Goal: Transaction & Acquisition: Purchase product/service

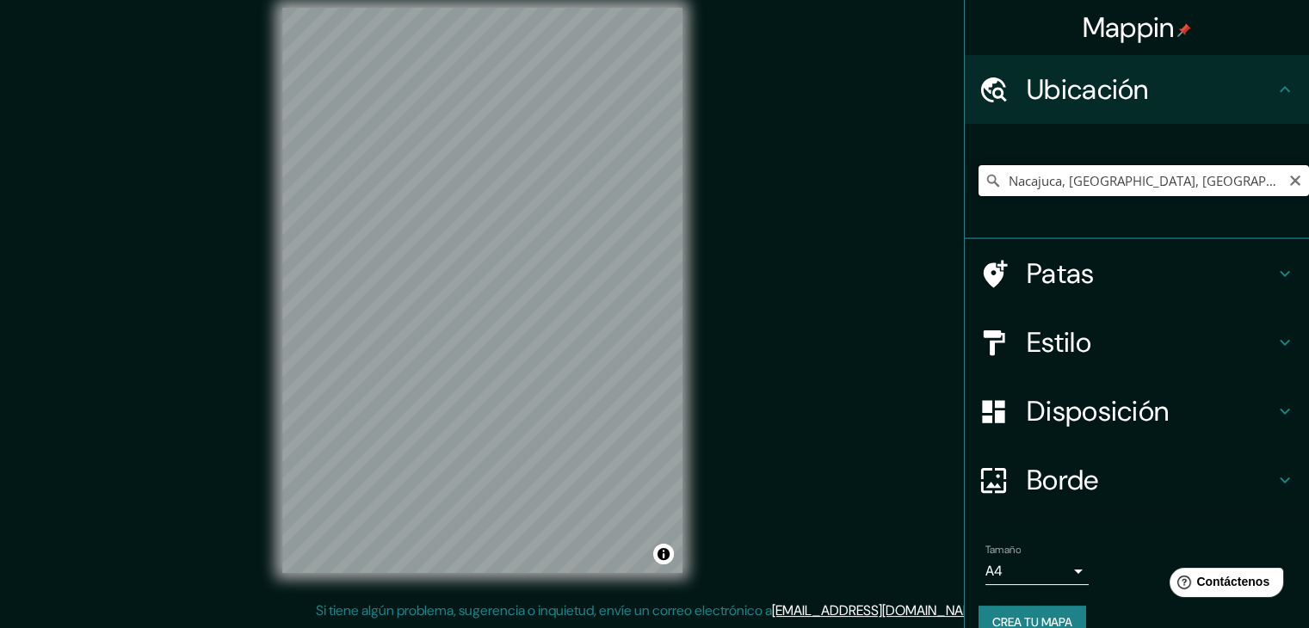
click at [1052, 171] on input "Nacajuca, Tabasco, México" at bounding box center [1144, 180] width 331 height 31
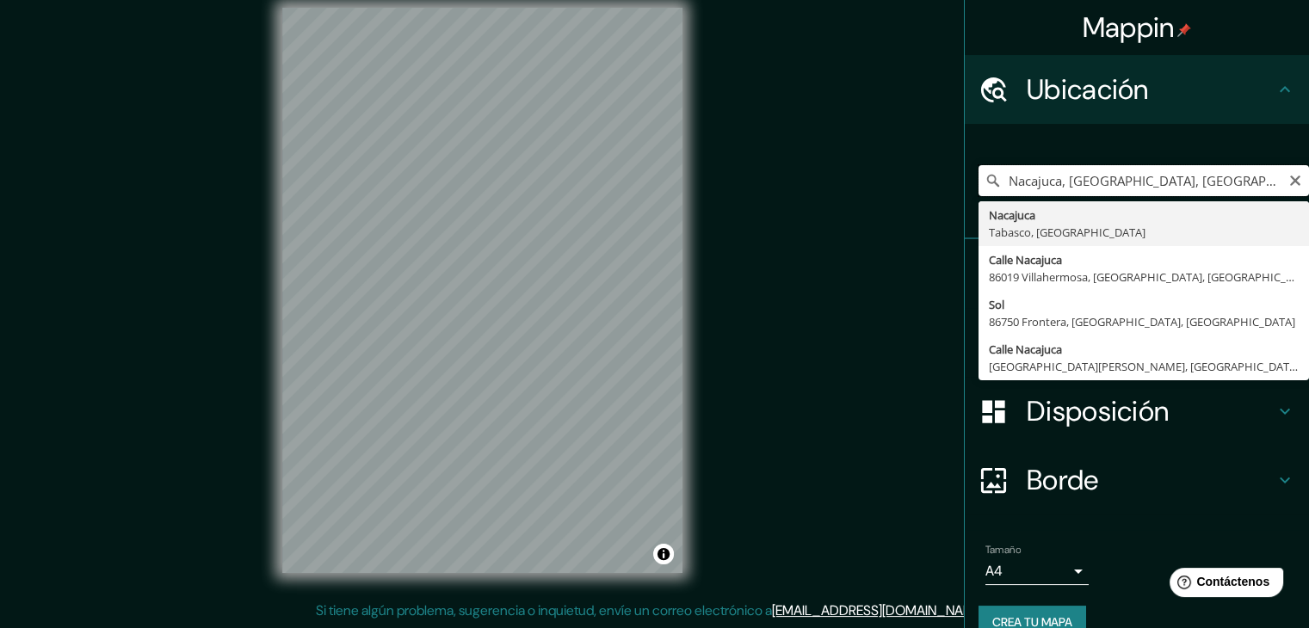
click at [1055, 180] on input "Nacajuca, Tabasco, México" at bounding box center [1144, 180] width 331 height 31
click at [1057, 177] on input "Nacajuca, Tabasco, México" at bounding box center [1144, 180] width 331 height 31
drag, startPoint x: 1170, startPoint y: 173, endPoint x: 704, endPoint y: 277, distance: 477.2
click at [728, 263] on div "Mappin Ubicación Nacajuca, Tabasco, México Nacajuca Tabasco, México Calle Nacaj…" at bounding box center [654, 304] width 1309 height 648
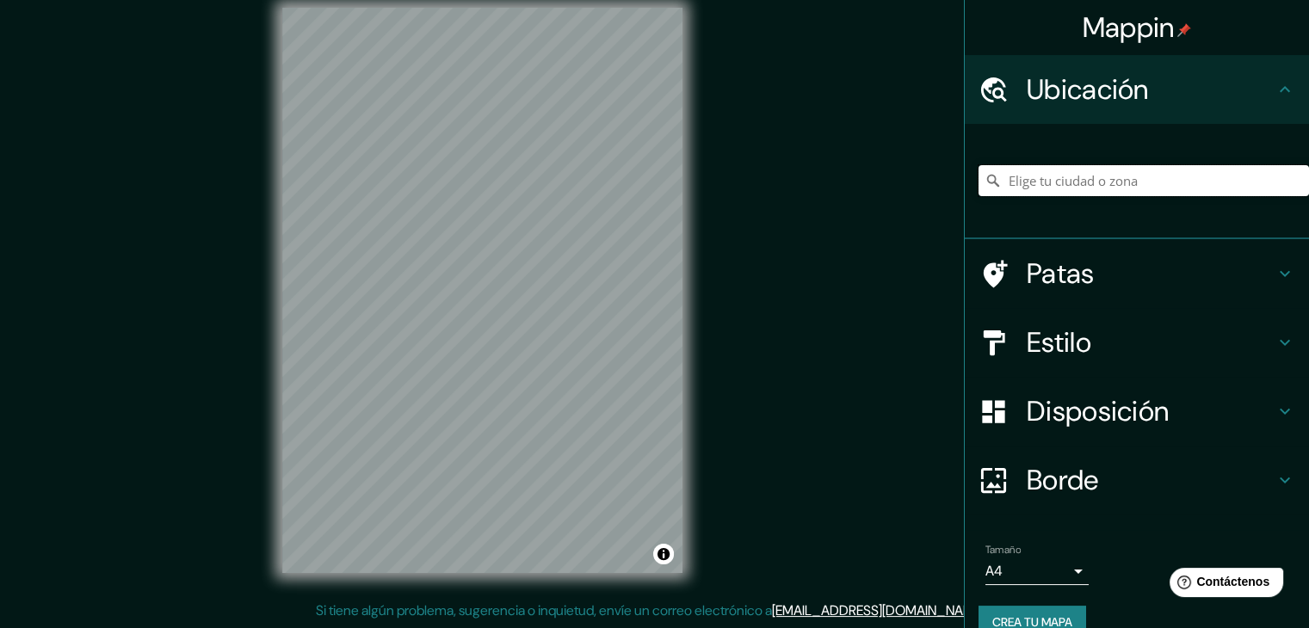
click at [1090, 192] on input "Elige tu ciudad o zona" at bounding box center [1144, 180] width 331 height 31
paste input "18.020391, -92.988476"
click at [1202, 172] on input "18.020391, -92.988476" at bounding box center [1144, 180] width 331 height 31
click at [1202, 175] on input "18.020391, -92.988476" at bounding box center [1144, 180] width 331 height 31
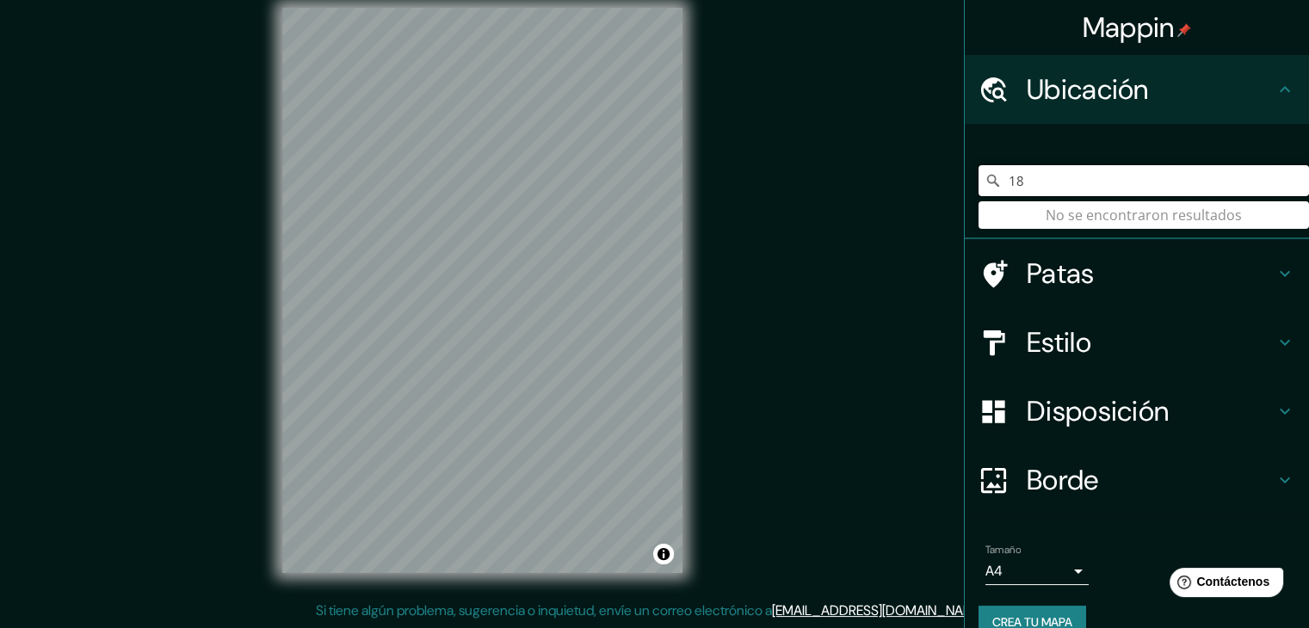
type input "1"
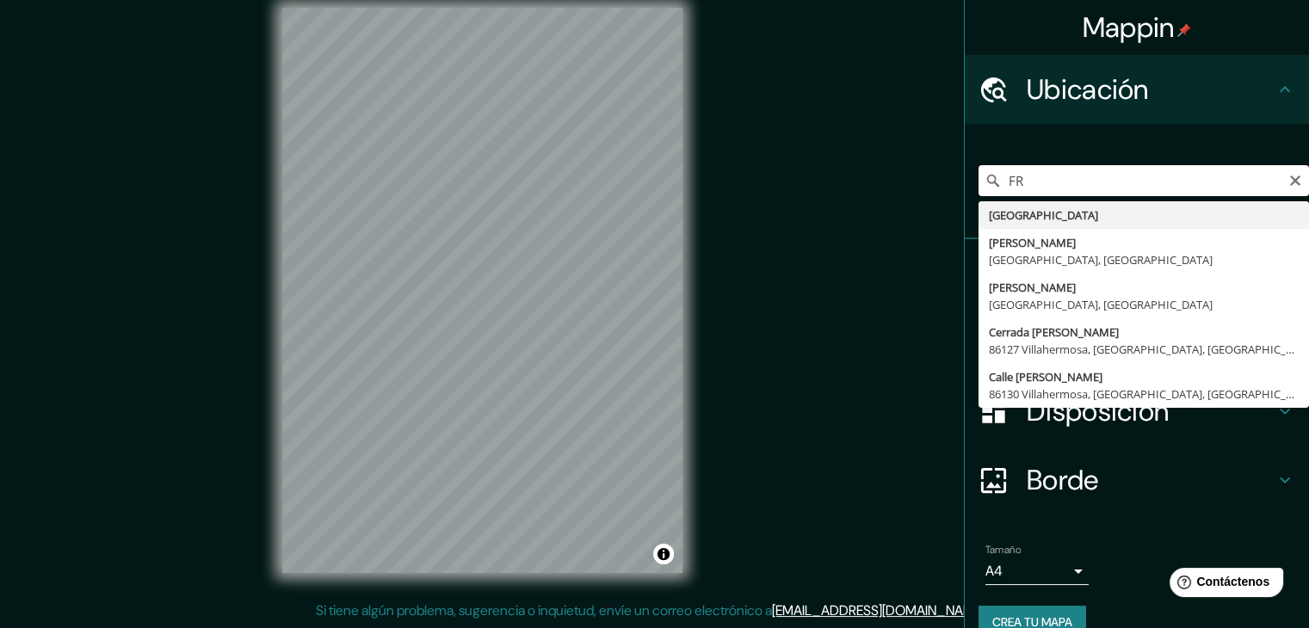
type input "F"
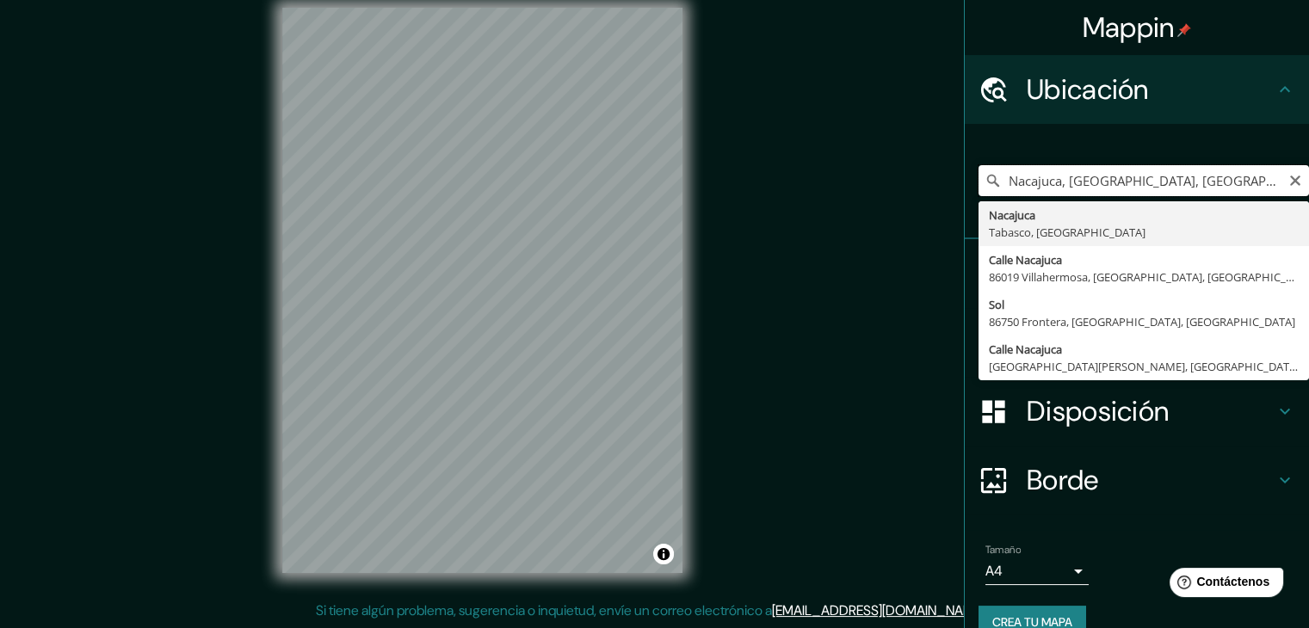
click at [1076, 174] on input "Nacajuca, Tabasco, México" at bounding box center [1144, 180] width 331 height 31
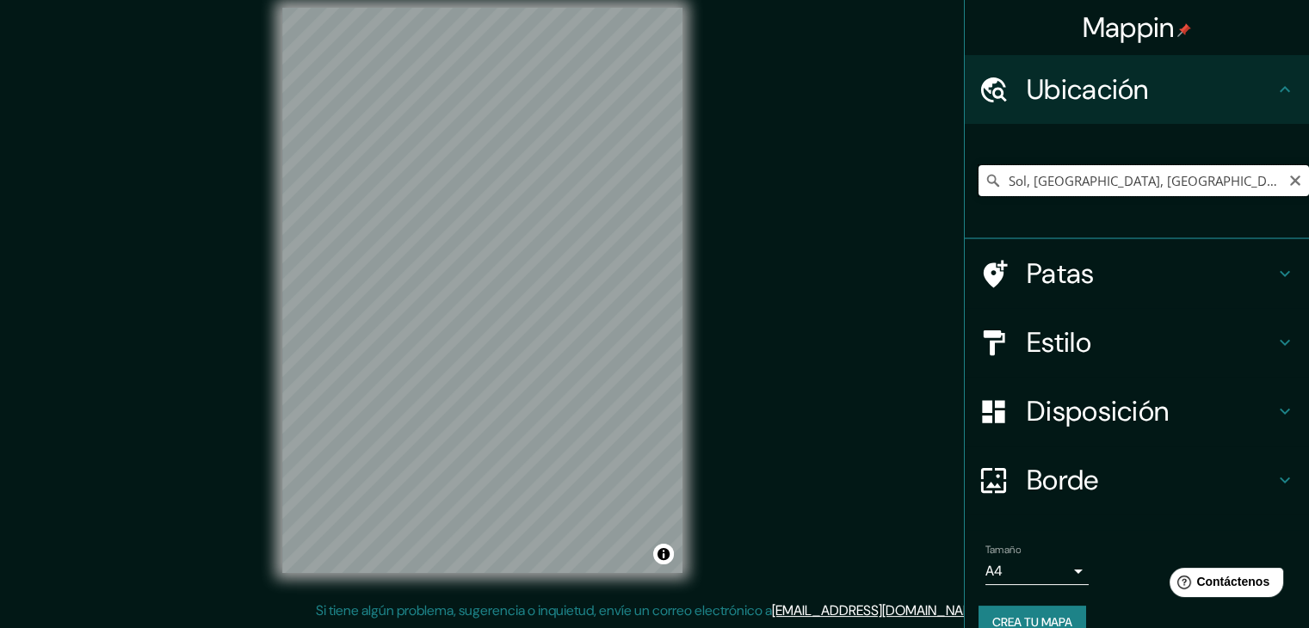
click at [1095, 176] on input "Sol, 86750 Frontera, Tabasco, México" at bounding box center [1144, 180] width 331 height 31
click at [1232, 175] on input "Sol, 86750 Frontera, Tabasco, México" at bounding box center [1144, 180] width 331 height 31
click at [1069, 335] on font "Estilo" at bounding box center [1059, 342] width 65 height 36
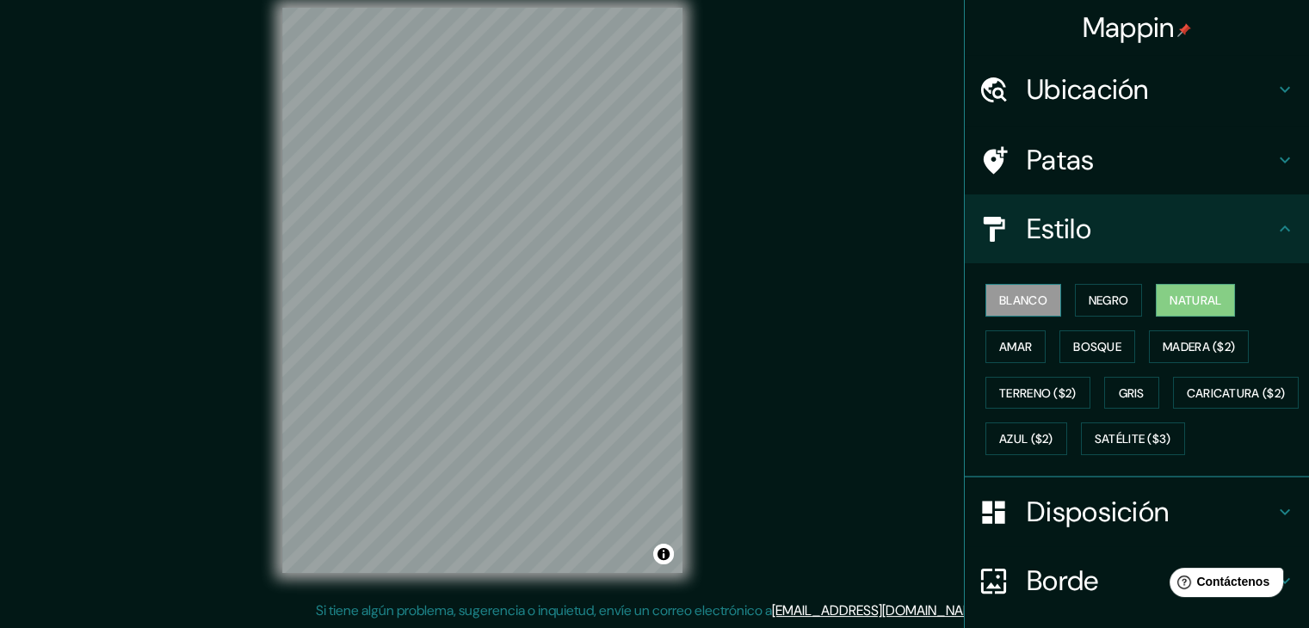
click at [1002, 301] on font "Blanco" at bounding box center [1023, 300] width 48 height 15
click at [1031, 390] on font "Terreno ($2)" at bounding box center [1037, 393] width 77 height 15
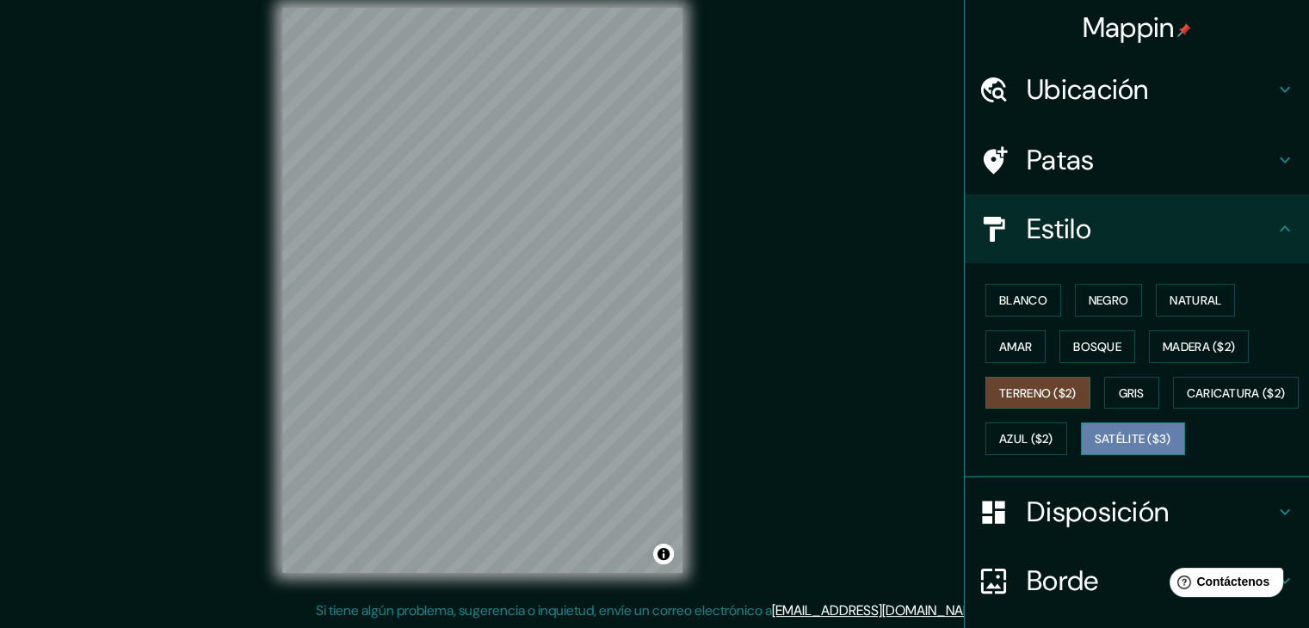
drag, startPoint x: 1019, startPoint y: 484, endPoint x: 1013, endPoint y: 473, distance: 12.7
click at [1095, 448] on font "Satélite ($3)" at bounding box center [1133, 439] width 77 height 15
click at [1190, 98] on h4 "Ubicación" at bounding box center [1151, 89] width 248 height 34
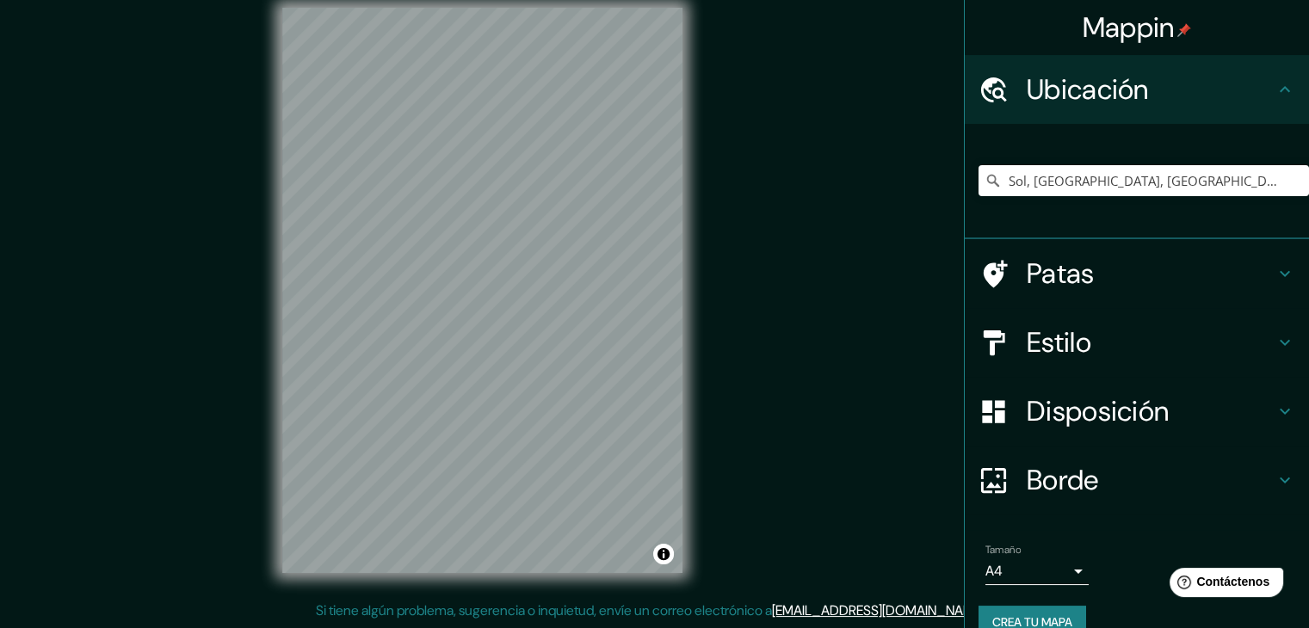
click at [1122, 294] on div "Patas" at bounding box center [1137, 273] width 344 height 69
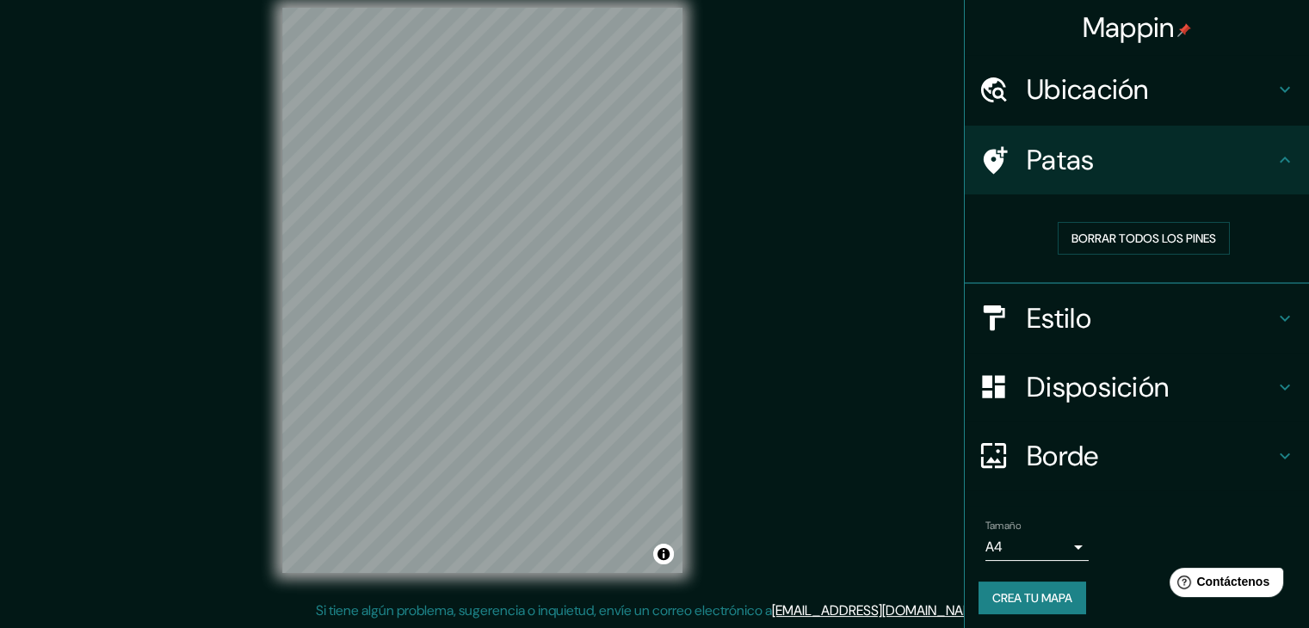
drag, startPoint x: 1140, startPoint y: 96, endPoint x: 1125, endPoint y: 87, distance: 17.4
click at [1126, 87] on h4 "Ubicación" at bounding box center [1151, 89] width 248 height 34
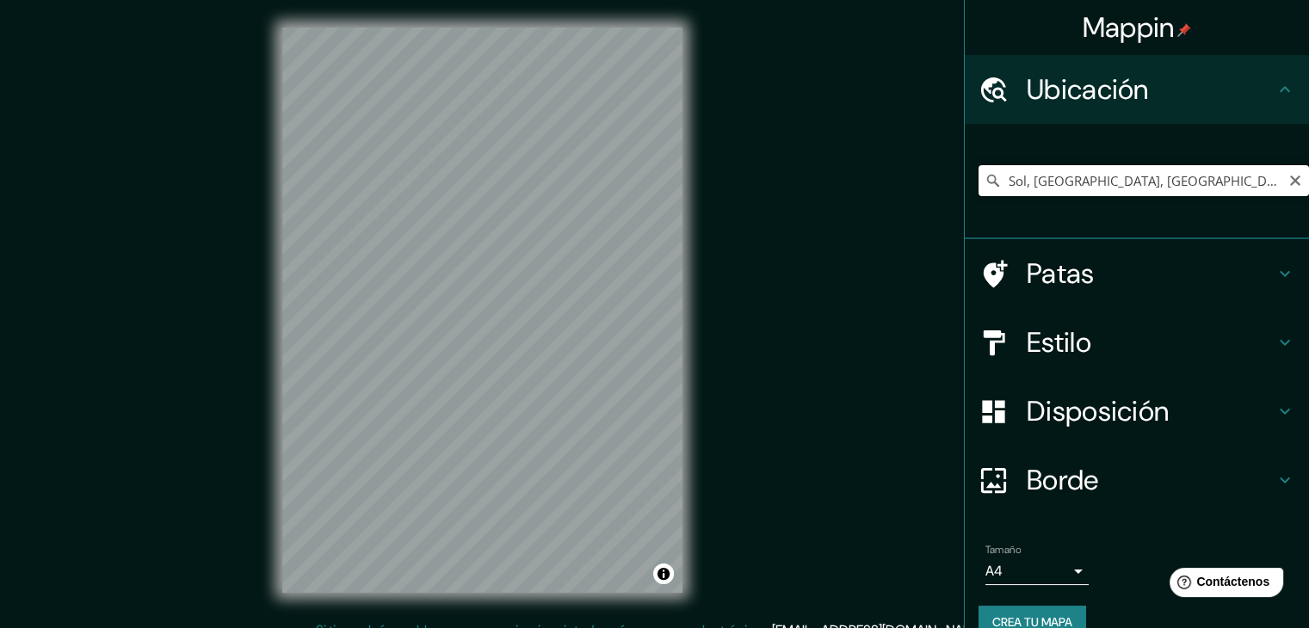
click at [992, 180] on input "Sol, 86750 Frontera, Tabasco, México" at bounding box center [1144, 180] width 331 height 31
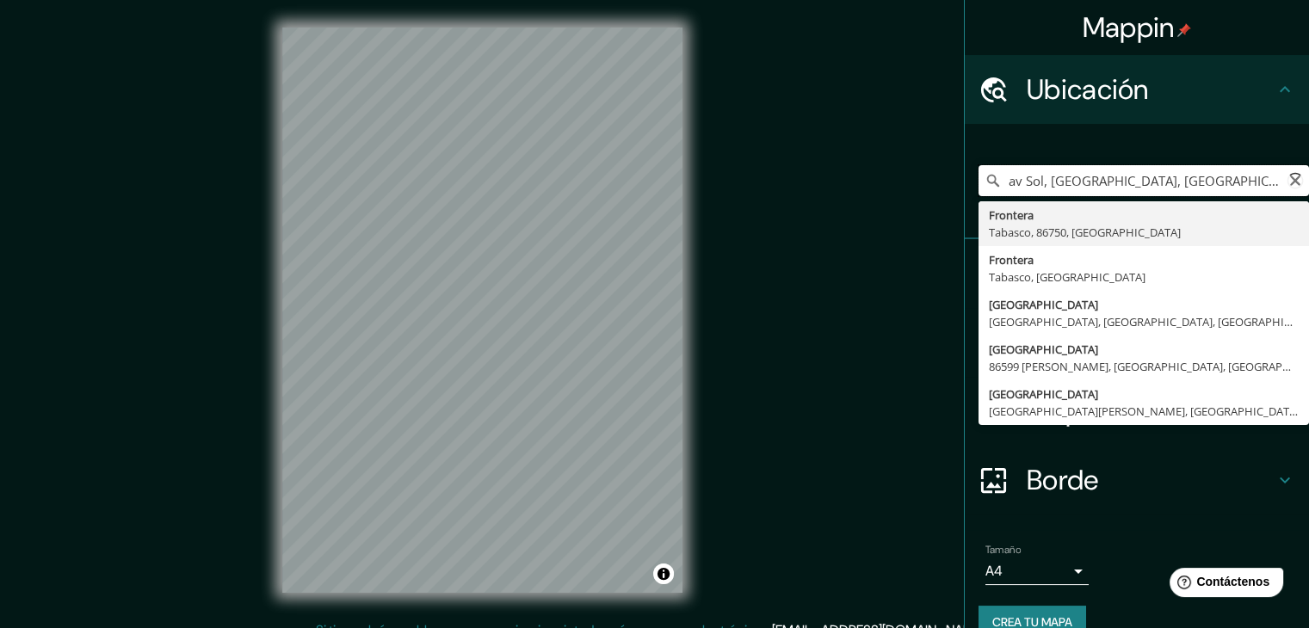
type input "Frontera, Tabasco, 86750, México"
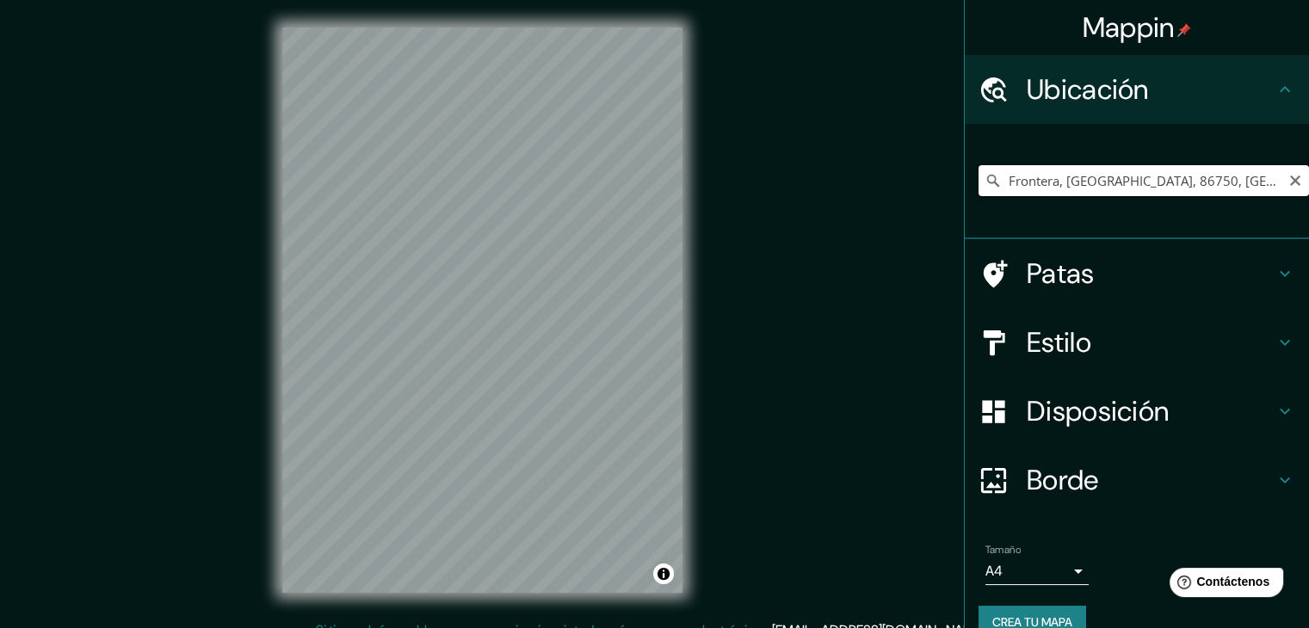
click at [1060, 185] on input "Frontera, Tabasco, 86750, México" at bounding box center [1144, 180] width 331 height 31
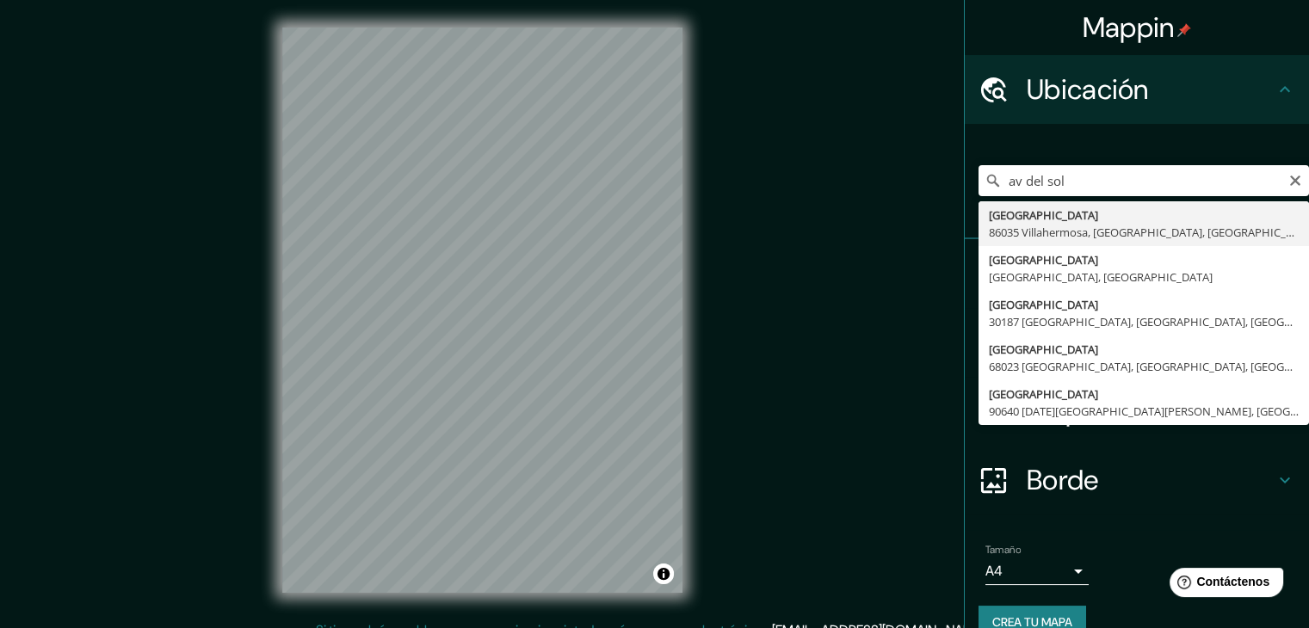
type input "[GEOGRAPHIC_DATA], [GEOGRAPHIC_DATA], [GEOGRAPHIC_DATA], [GEOGRAPHIC_DATA]"
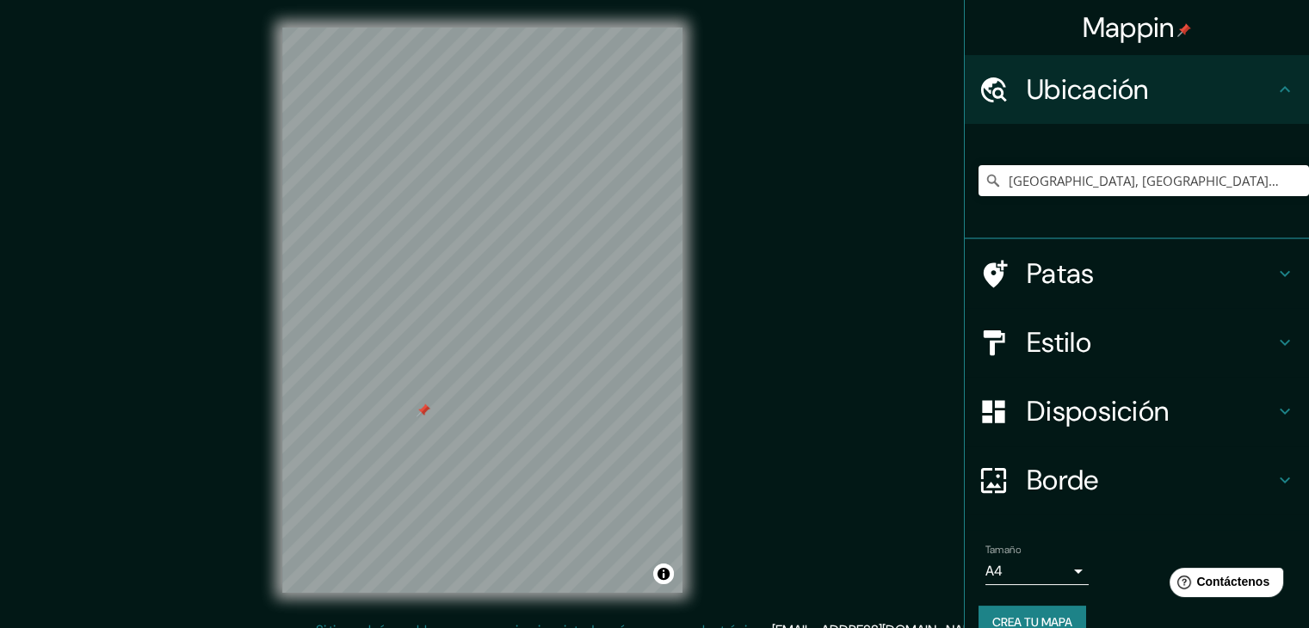
click at [563, 305] on div "© Mapbox © OpenStreetMap Improve this map © Maxar" at bounding box center [482, 310] width 455 height 621
drag, startPoint x: 1038, startPoint y: 342, endPoint x: 1029, endPoint y: 337, distance: 9.6
click at [1037, 341] on font "Estilo" at bounding box center [1059, 342] width 65 height 36
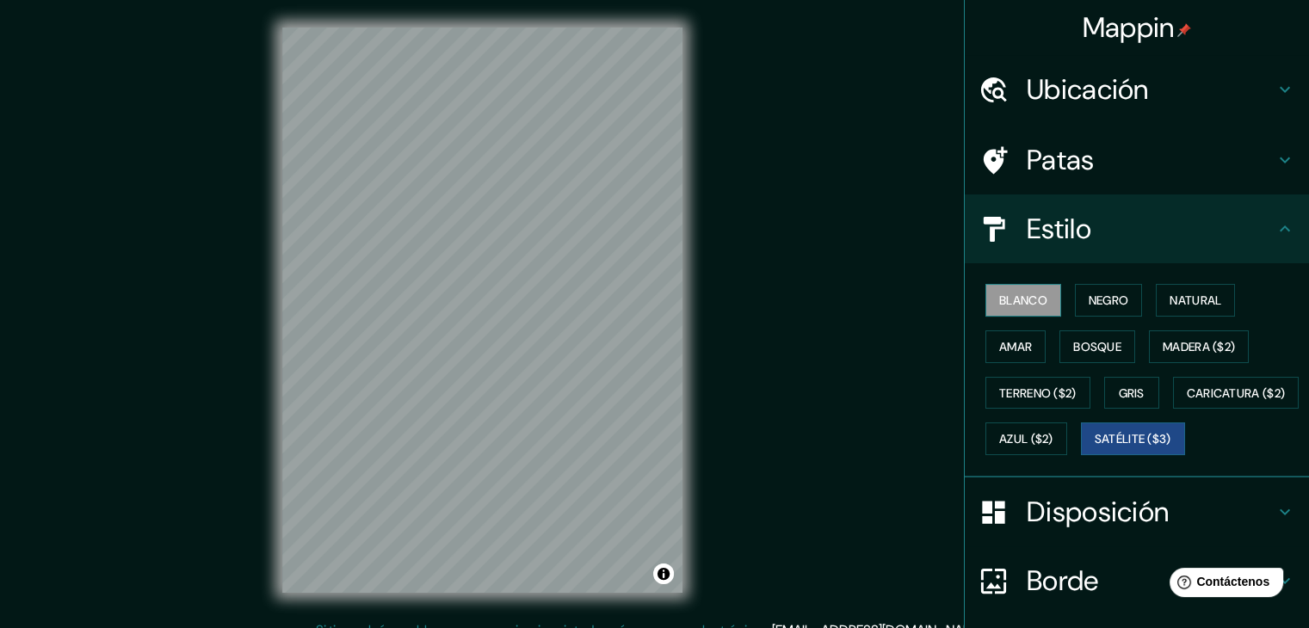
click at [1018, 310] on font "Blanco" at bounding box center [1023, 300] width 48 height 22
click at [1101, 309] on font "Negro" at bounding box center [1109, 300] width 40 height 22
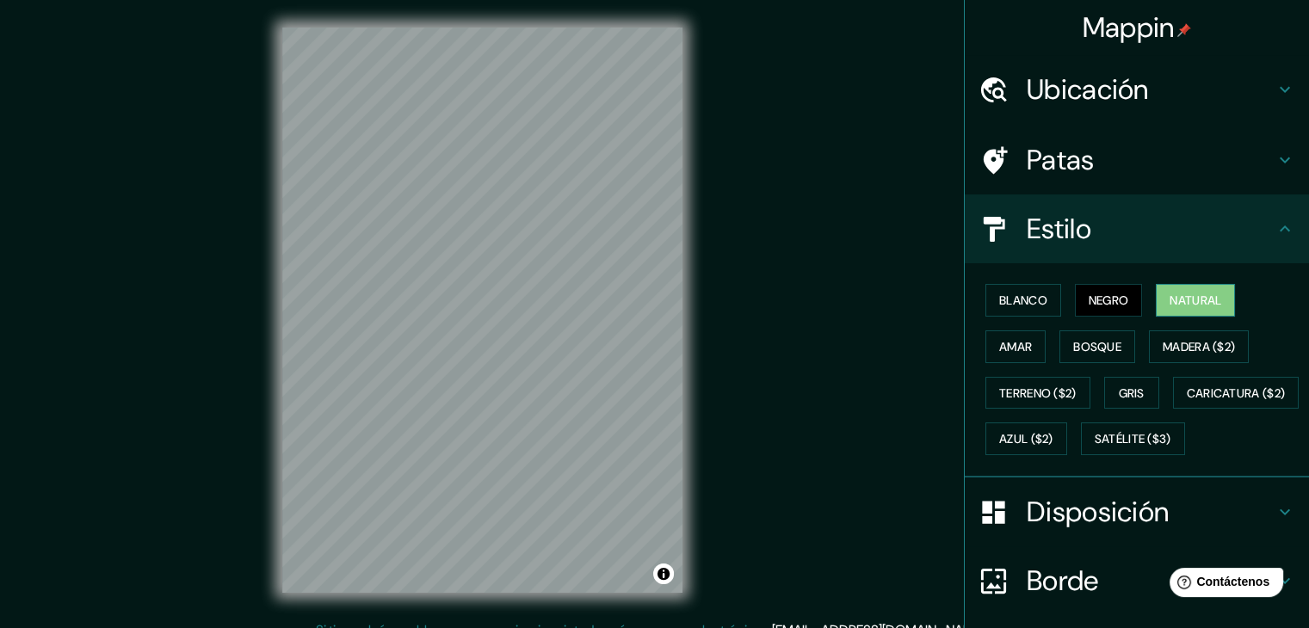
click at [1196, 300] on font "Natural" at bounding box center [1196, 300] width 52 height 15
click at [1025, 355] on button "Amar" at bounding box center [1016, 347] width 60 height 33
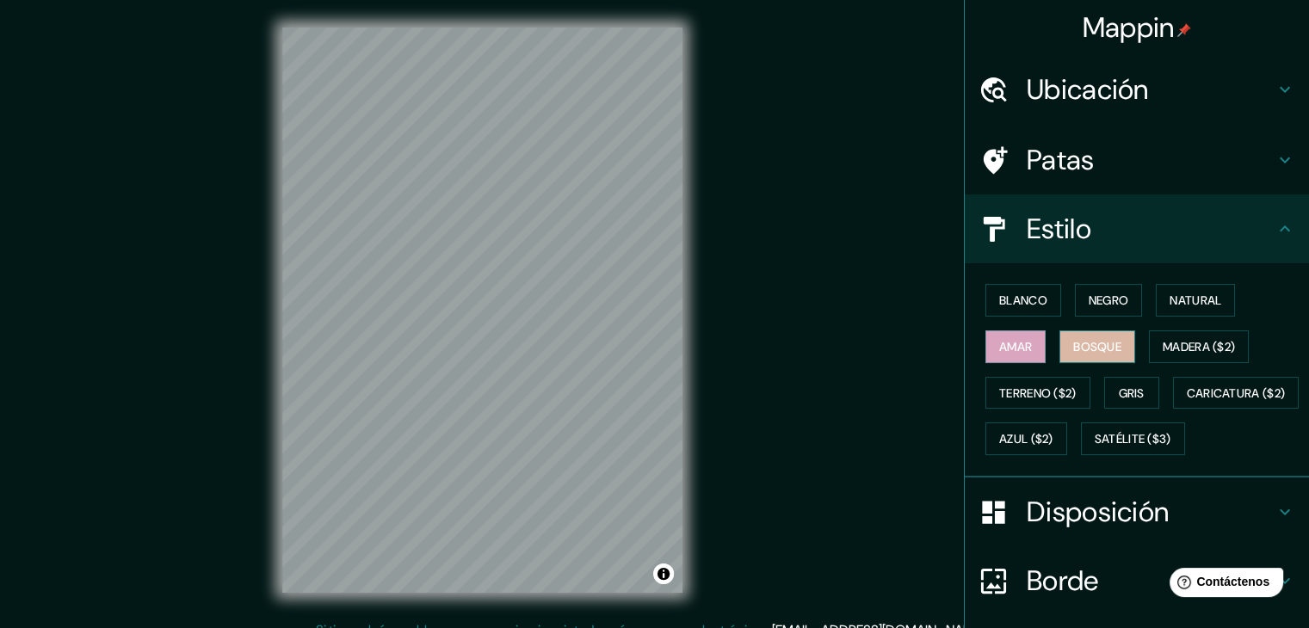
click at [1073, 343] on font "Bosque" at bounding box center [1097, 346] width 48 height 15
click at [1196, 344] on font "Madera ($2)" at bounding box center [1199, 346] width 72 height 15
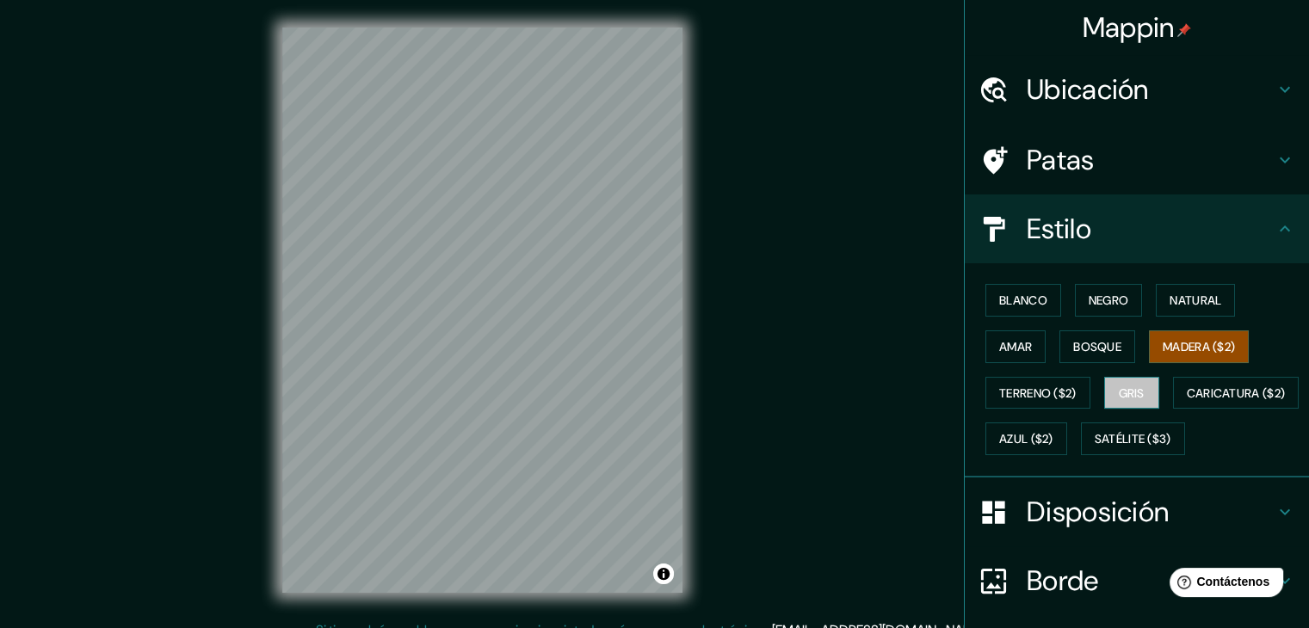
click at [1146, 396] on button "Gris" at bounding box center [1131, 393] width 55 height 33
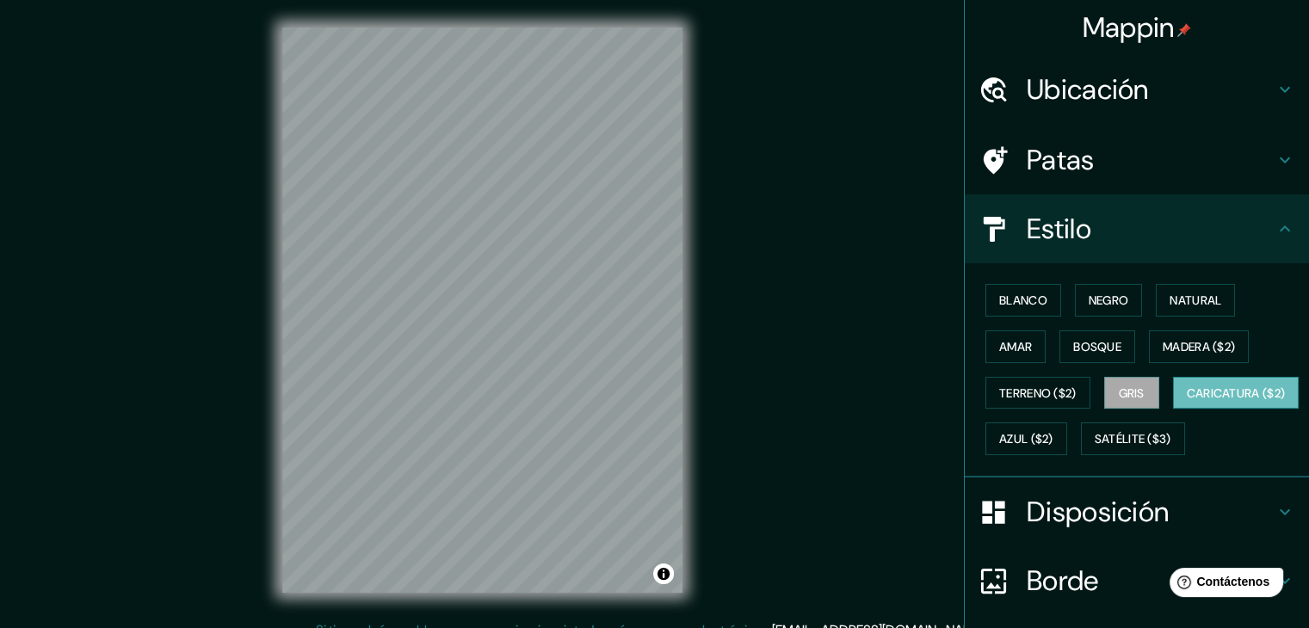
click at [1187, 401] on font "Caricatura ($2)" at bounding box center [1236, 393] width 99 height 15
click at [1054, 434] on font "Azul ($2)" at bounding box center [1026, 439] width 54 height 15
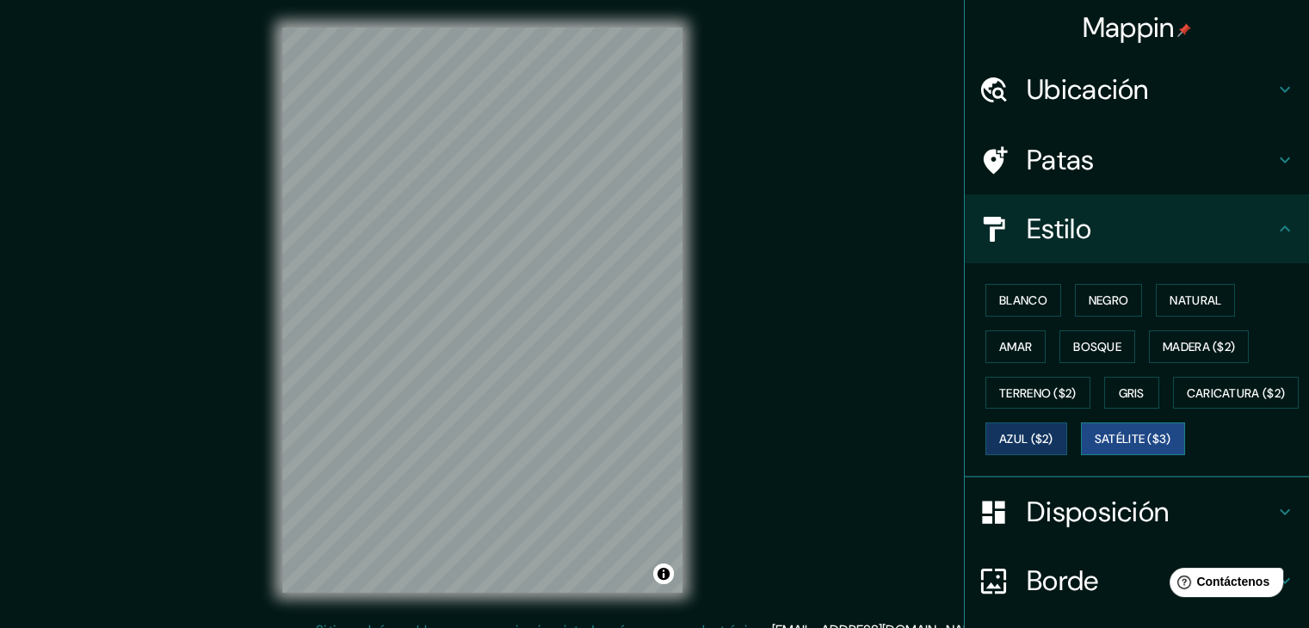
click at [1095, 448] on font "Satélite ($3)" at bounding box center [1133, 439] width 77 height 15
click at [1156, 530] on font "Disposición" at bounding box center [1098, 512] width 142 height 36
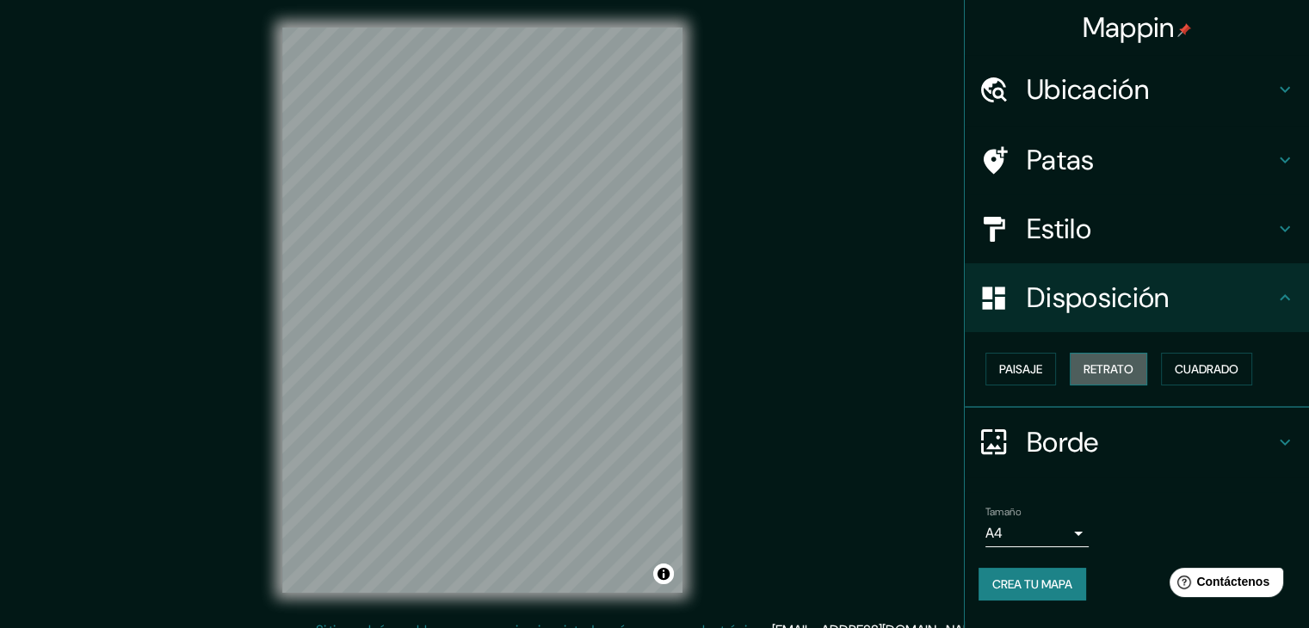
click at [1112, 374] on font "Retrato" at bounding box center [1109, 368] width 50 height 15
click at [1039, 372] on font "Paisaje" at bounding box center [1020, 368] width 43 height 15
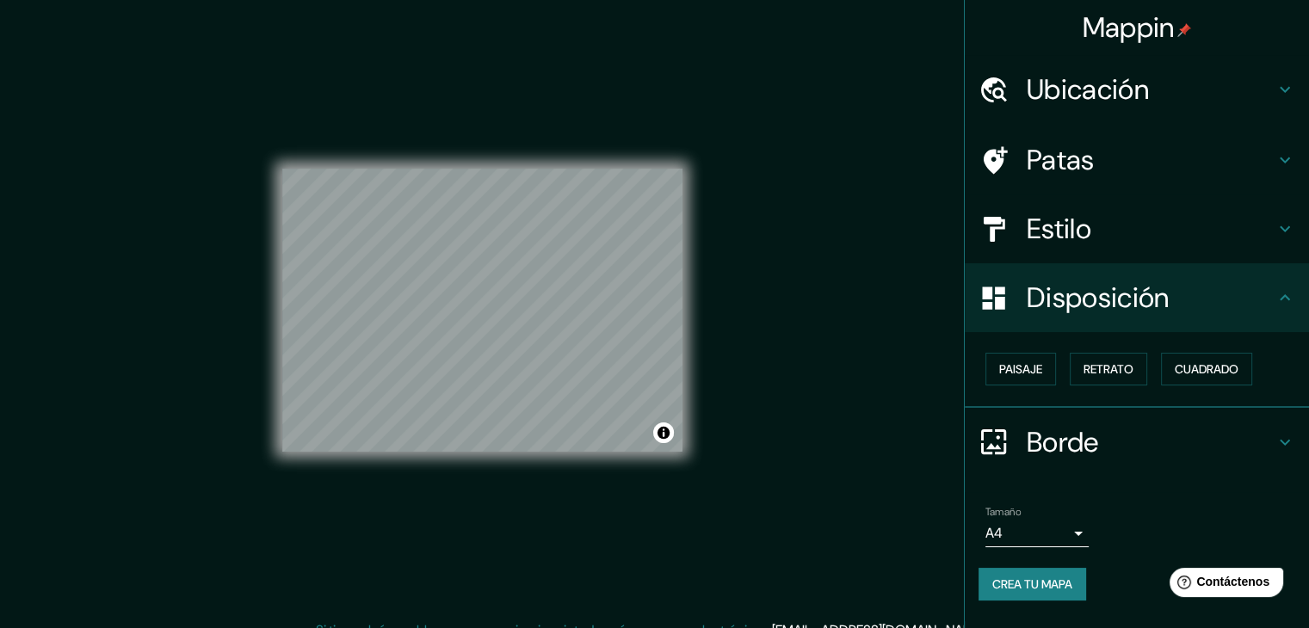
drag, startPoint x: 1051, startPoint y: 369, endPoint x: 1067, endPoint y: 366, distance: 16.7
click at [1051, 370] on button "Paisaje" at bounding box center [1021, 369] width 71 height 33
click at [1222, 380] on button "Cuadrado" at bounding box center [1206, 369] width 91 height 33
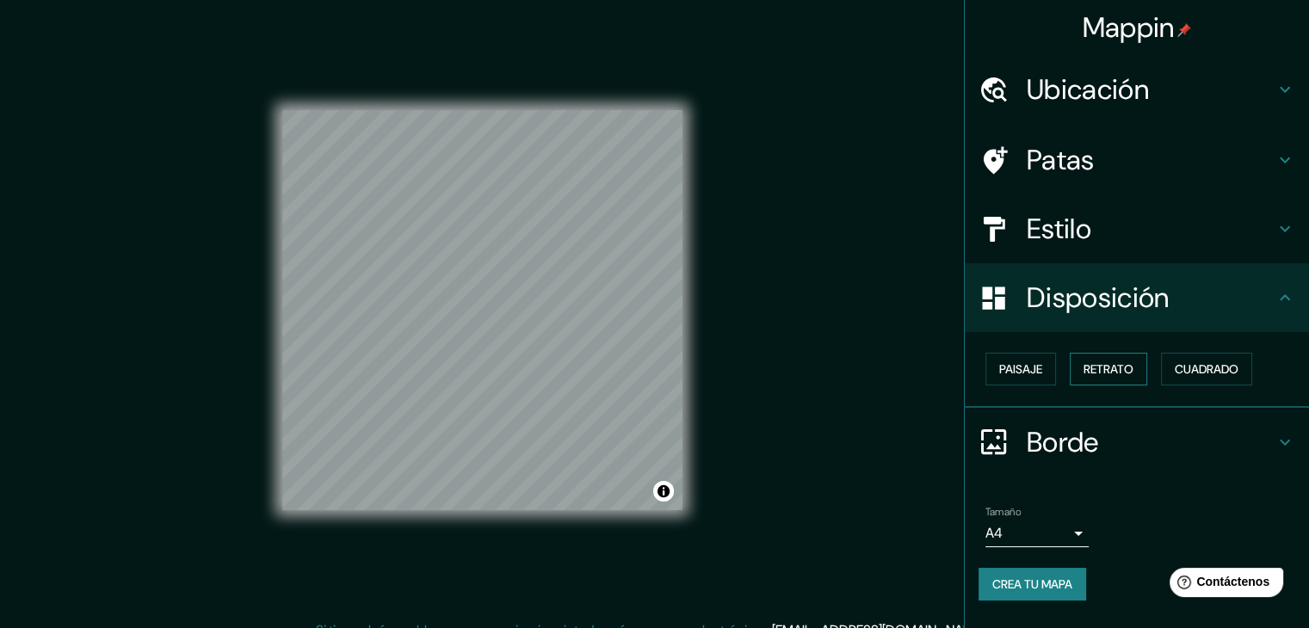
click at [1134, 368] on font "Retrato" at bounding box center [1109, 368] width 50 height 15
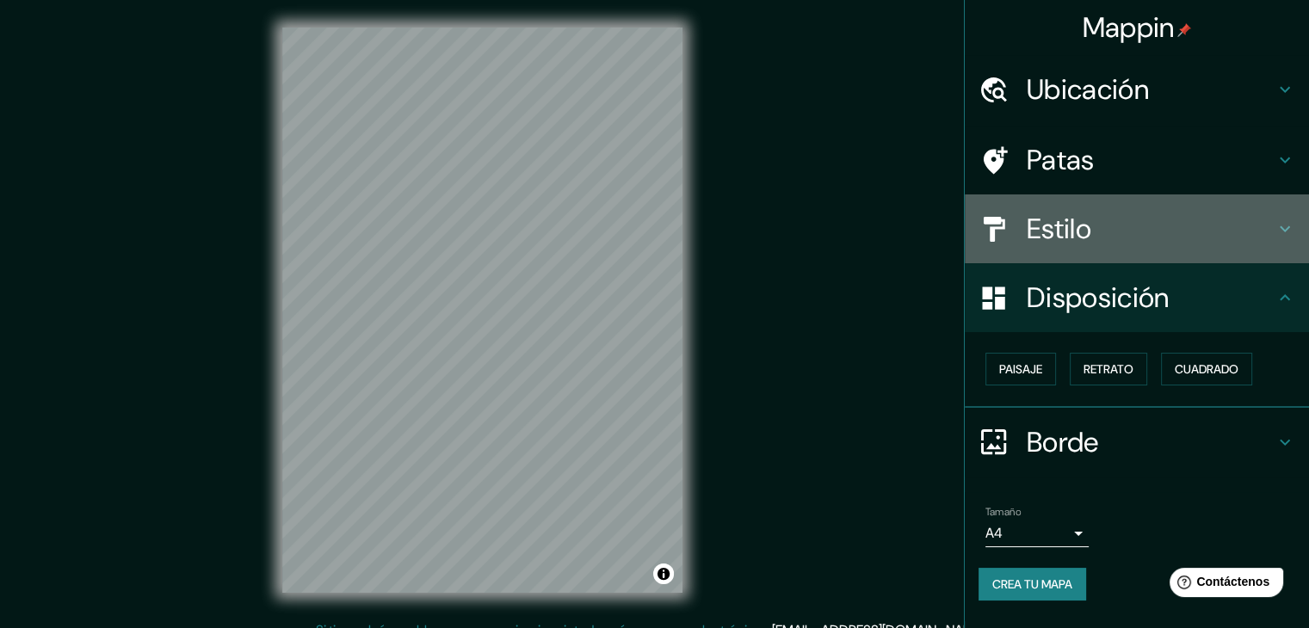
click at [1120, 226] on h4 "Estilo" at bounding box center [1151, 229] width 248 height 34
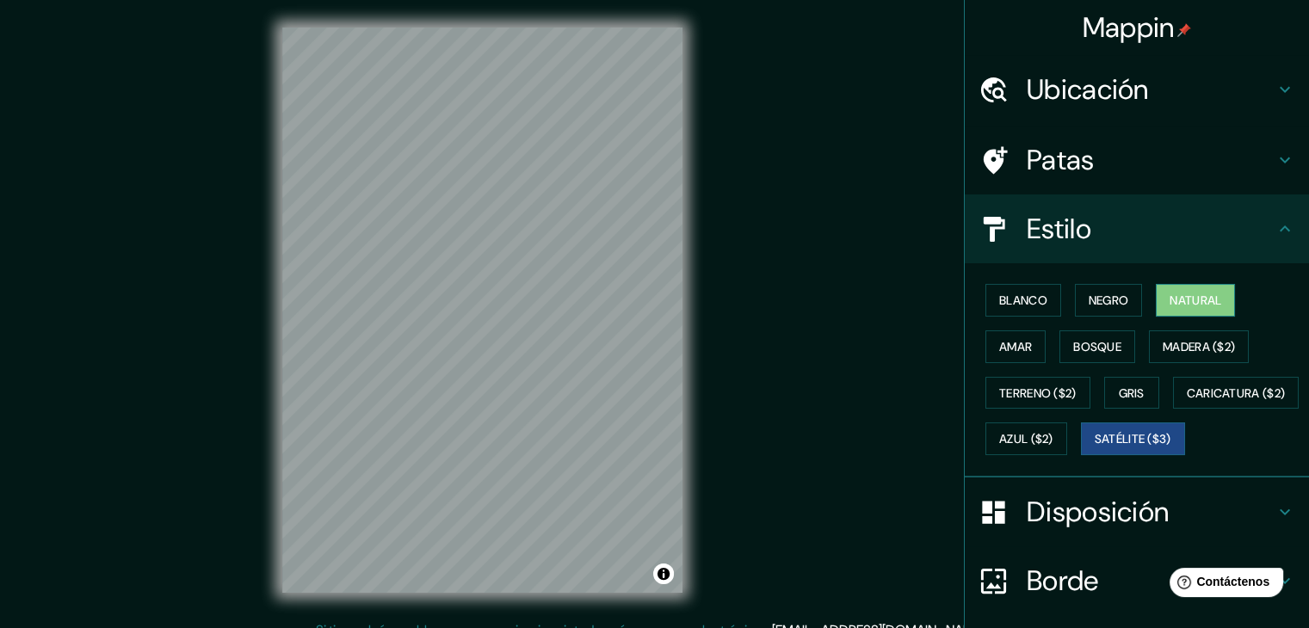
click at [1192, 290] on font "Natural" at bounding box center [1196, 300] width 52 height 22
click at [1081, 455] on button "Satélite ($3)" at bounding box center [1133, 439] width 104 height 33
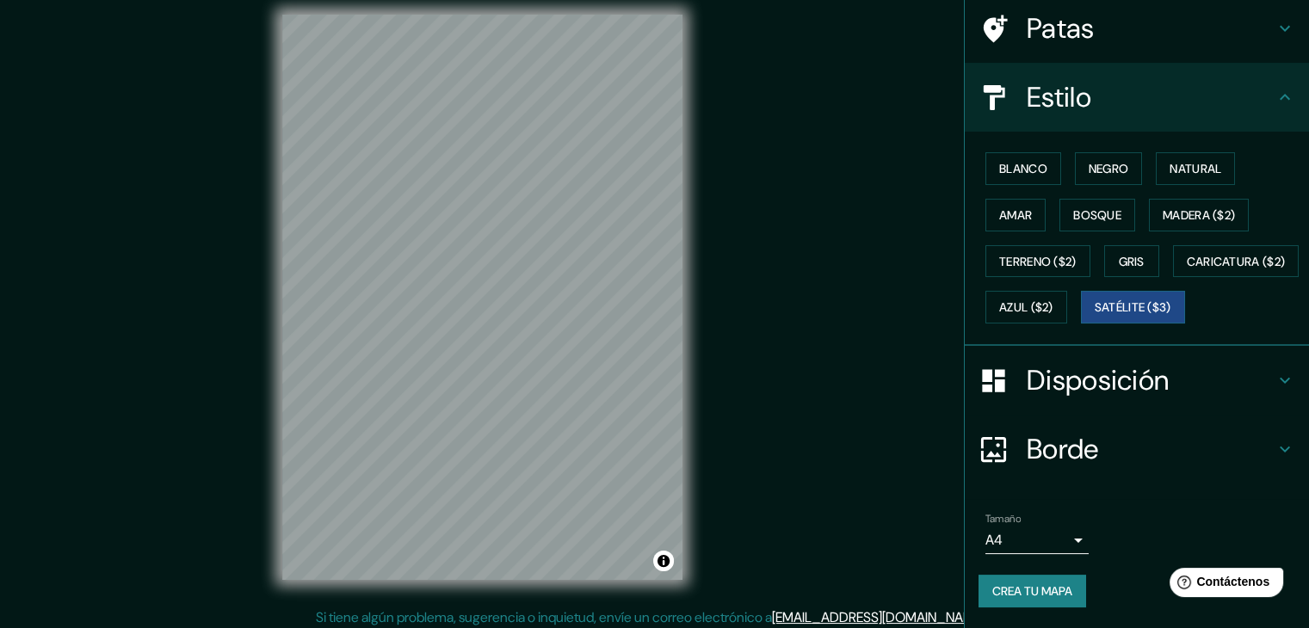
scroll to position [20, 0]
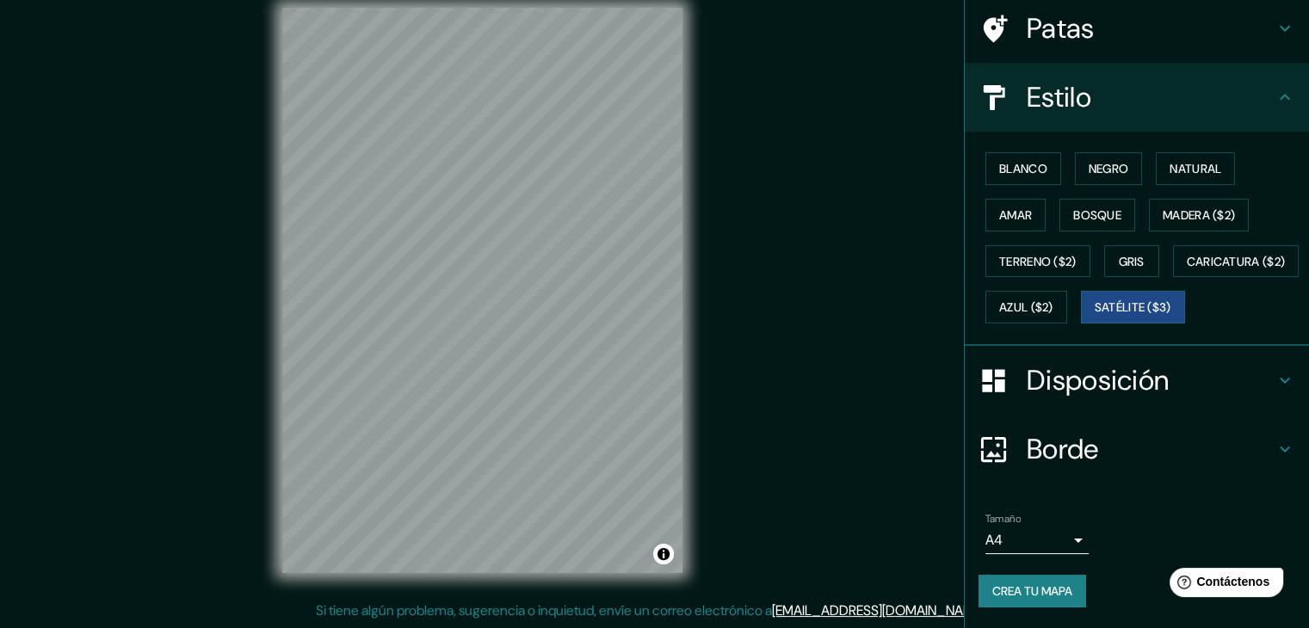
click at [979, 535] on body "Mappin Ubicación Avenida Del Sol, 86035 Villahermosa, Tabasco, México Patas Est…" at bounding box center [654, 294] width 1309 height 628
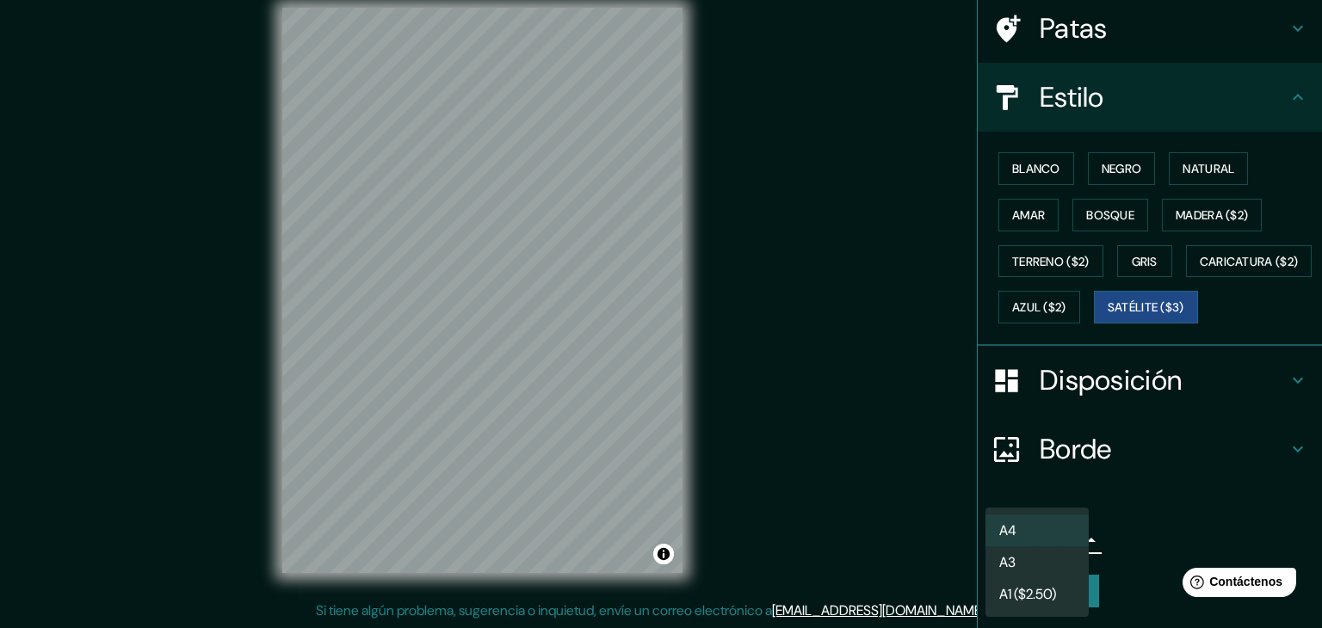
click at [1150, 552] on div at bounding box center [661, 314] width 1322 height 628
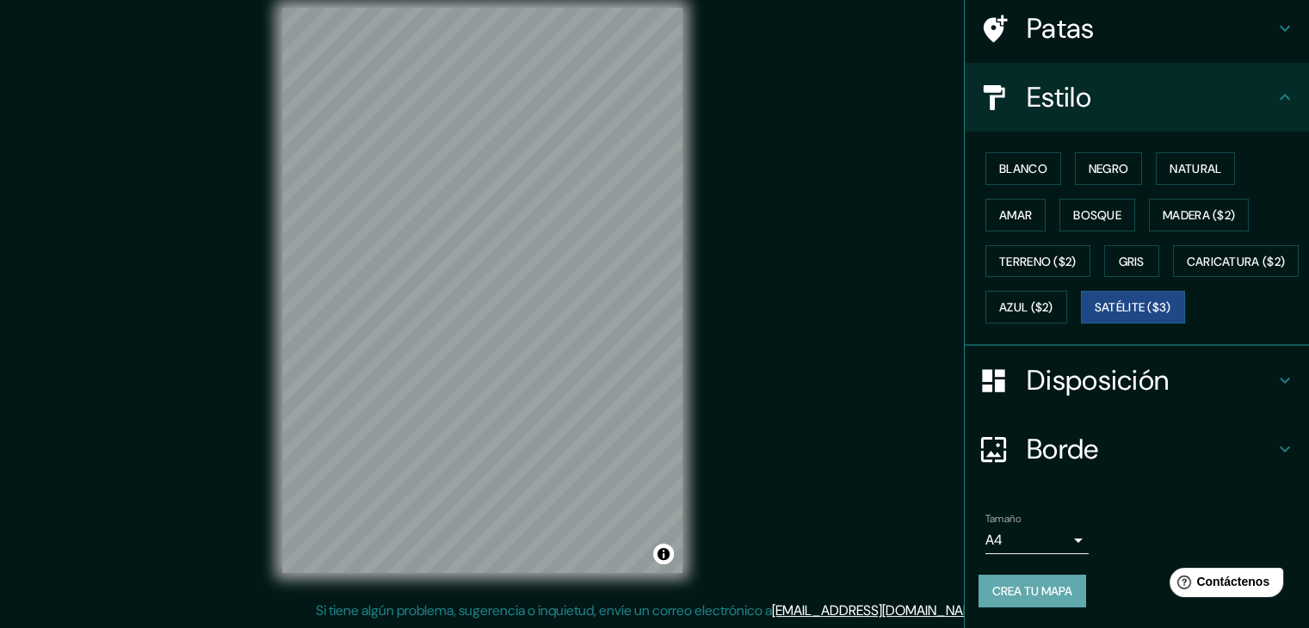
click at [1057, 586] on font "Crea tu mapa" at bounding box center [1032, 591] width 80 height 15
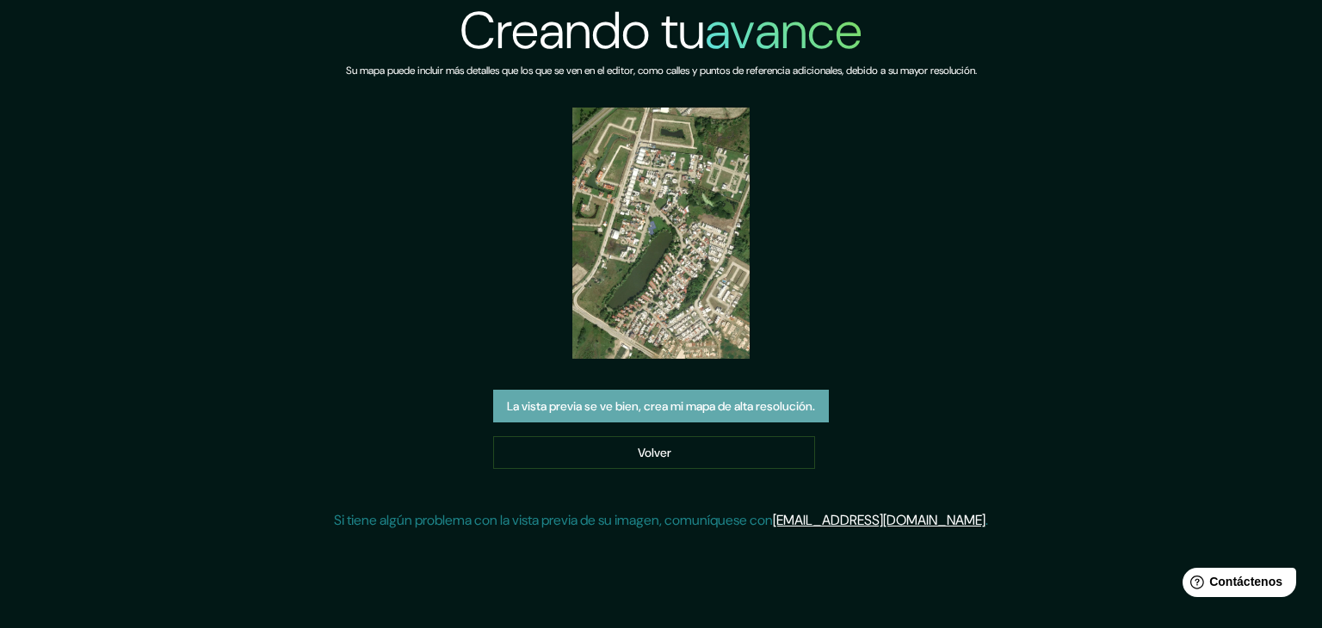
click at [712, 411] on font "La vista previa se ve bien, crea mi mapa de alta resolución." at bounding box center [661, 406] width 308 height 15
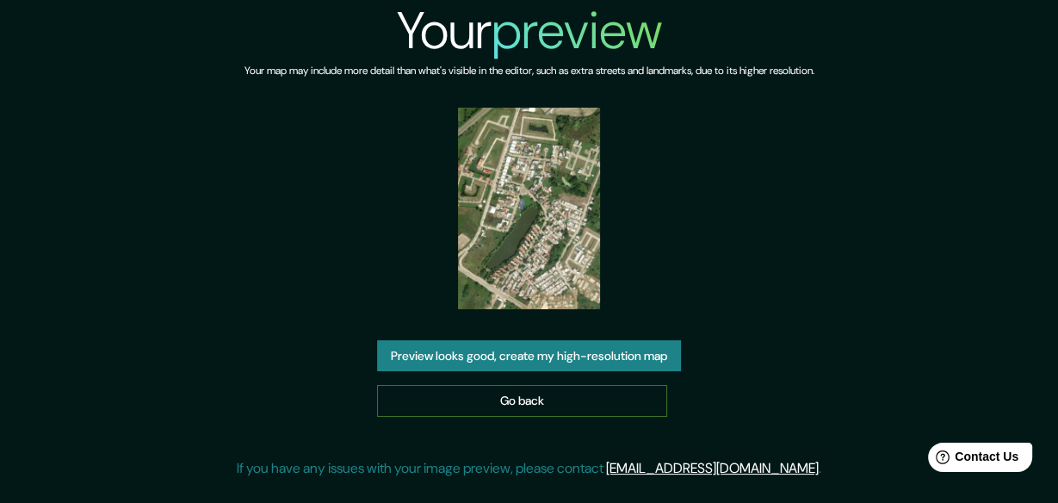
click at [479, 385] on link "Go back" at bounding box center [522, 401] width 290 height 32
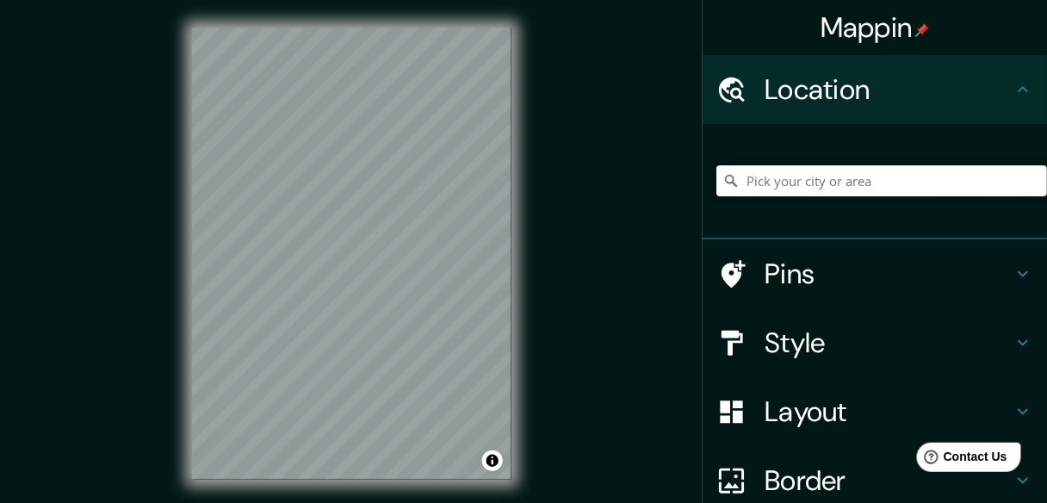
click at [807, 179] on input "Pick your city or area" at bounding box center [881, 180] width 331 height 31
click at [919, 189] on input "[GEOGRAPHIC_DATA], [GEOGRAPHIC_DATA], [GEOGRAPHIC_DATA], [GEOGRAPHIC_DATA]" at bounding box center [881, 180] width 331 height 31
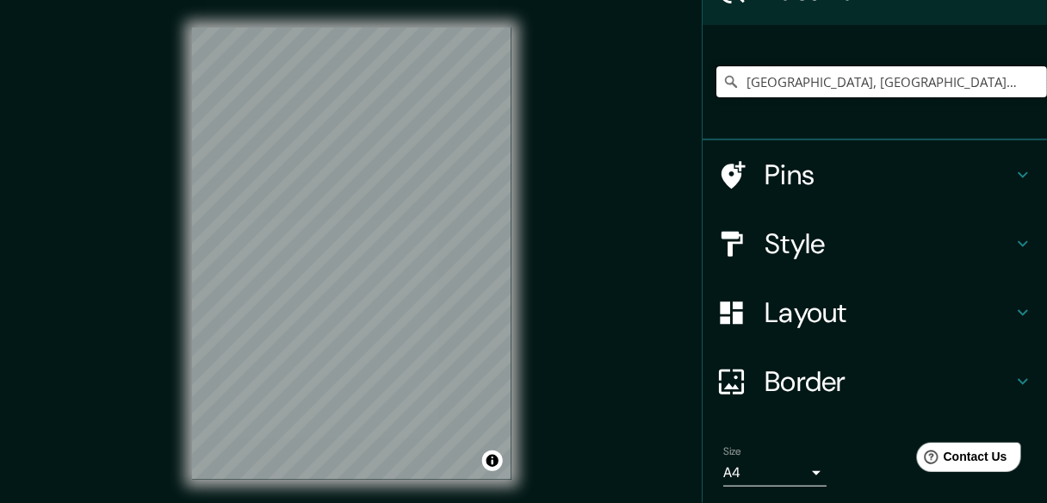
scroll to position [138, 0]
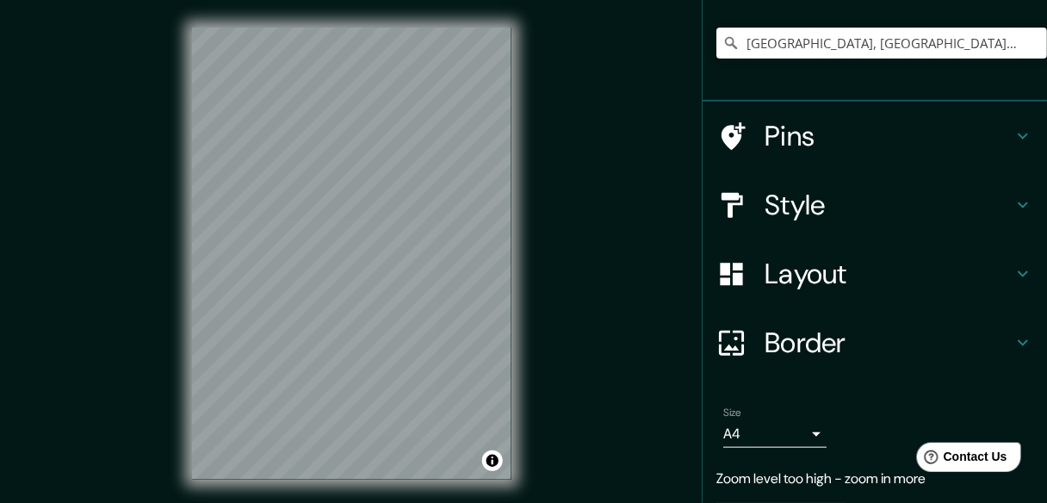
click at [793, 46] on input "[GEOGRAPHIC_DATA], [GEOGRAPHIC_DATA], [GEOGRAPHIC_DATA], [GEOGRAPHIC_DATA]" at bounding box center [881, 43] width 331 height 31
click at [939, 52] on input "[GEOGRAPHIC_DATA], [GEOGRAPHIC_DATA], [GEOGRAPHIC_DATA], [GEOGRAPHIC_DATA]" at bounding box center [881, 43] width 331 height 31
click at [937, 52] on input "[GEOGRAPHIC_DATA], [GEOGRAPHIC_DATA], [GEOGRAPHIC_DATA], [GEOGRAPHIC_DATA]" at bounding box center [881, 43] width 331 height 31
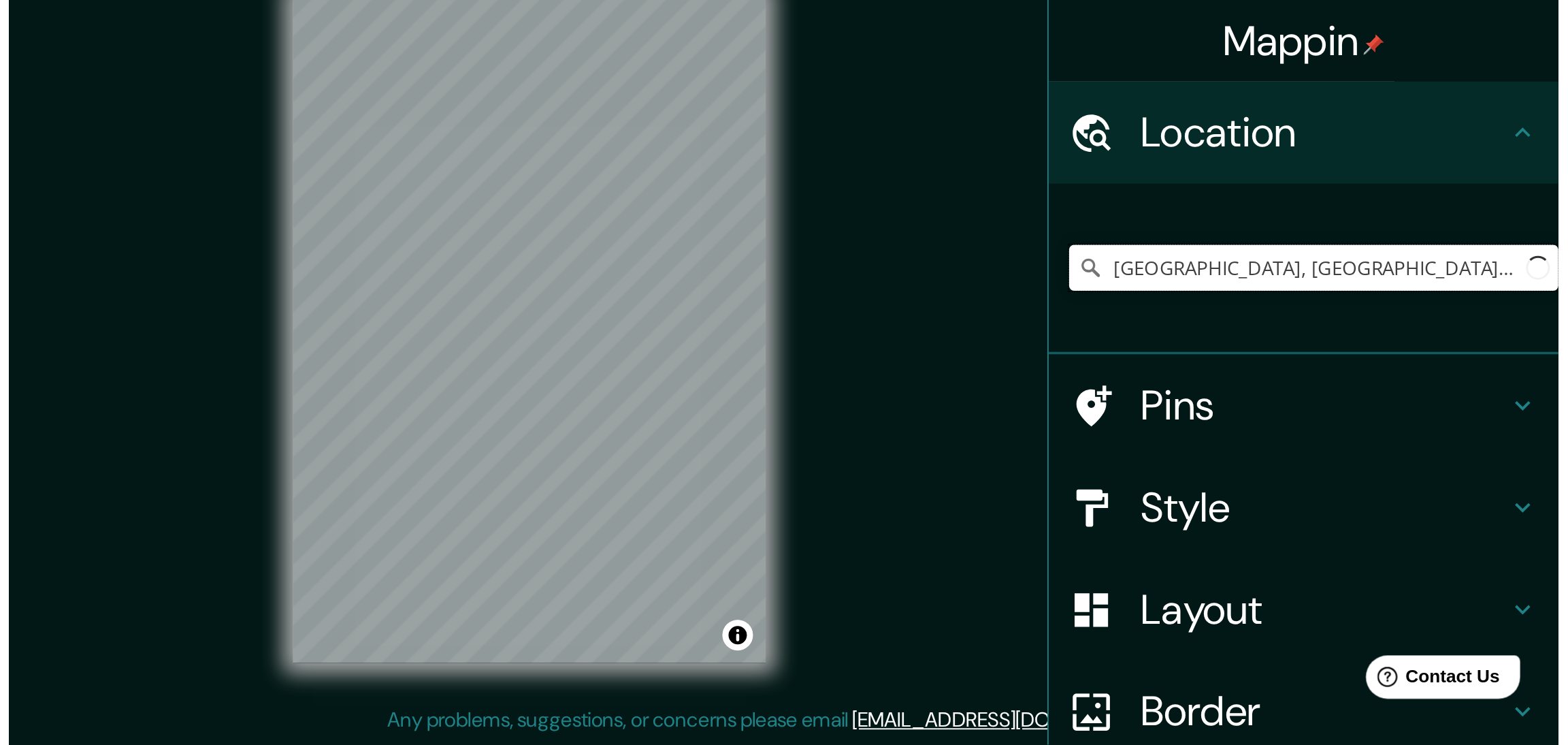
scroll to position [0, 0]
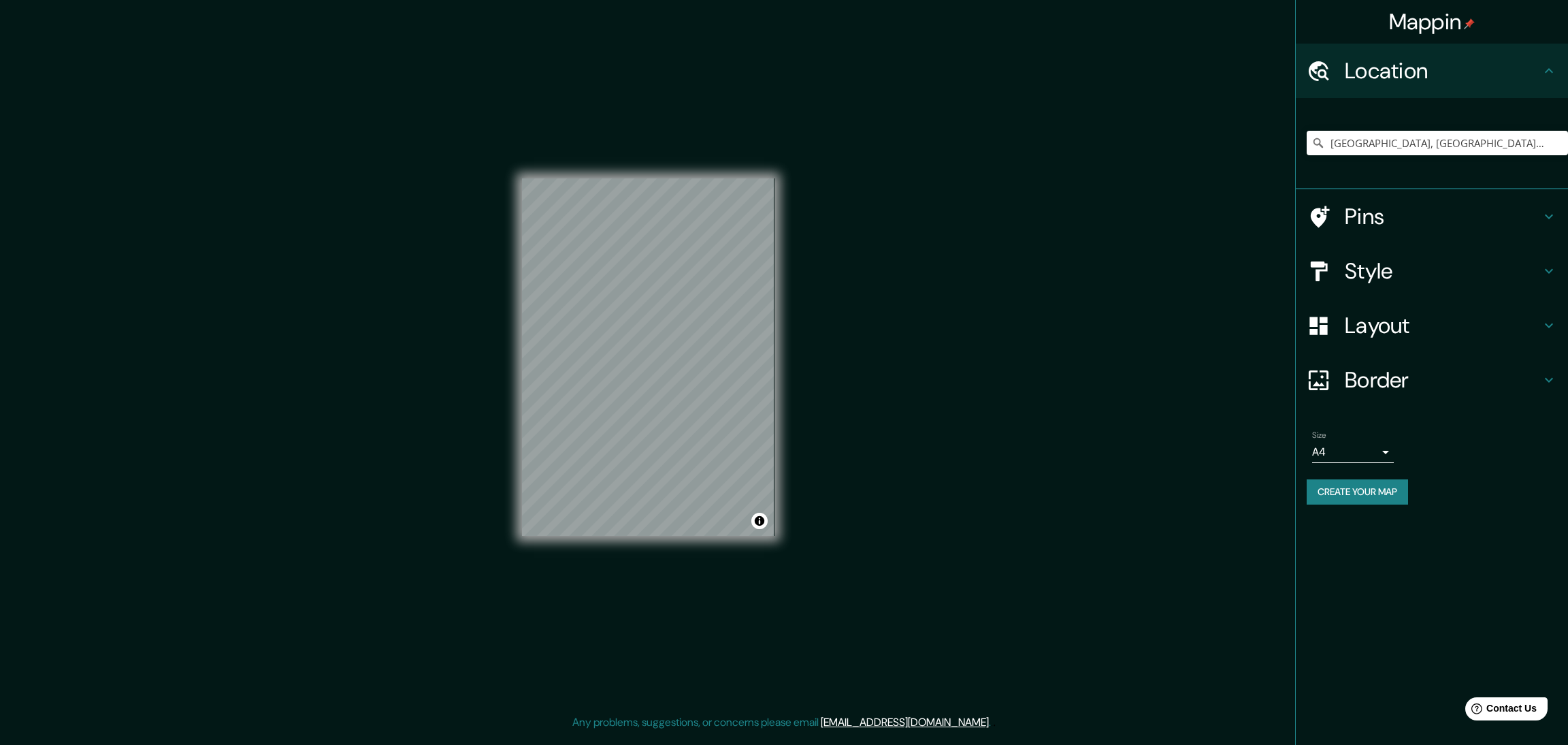
click at [827, 271] on h4 "Style" at bounding box center [1443, 270] width 196 height 27
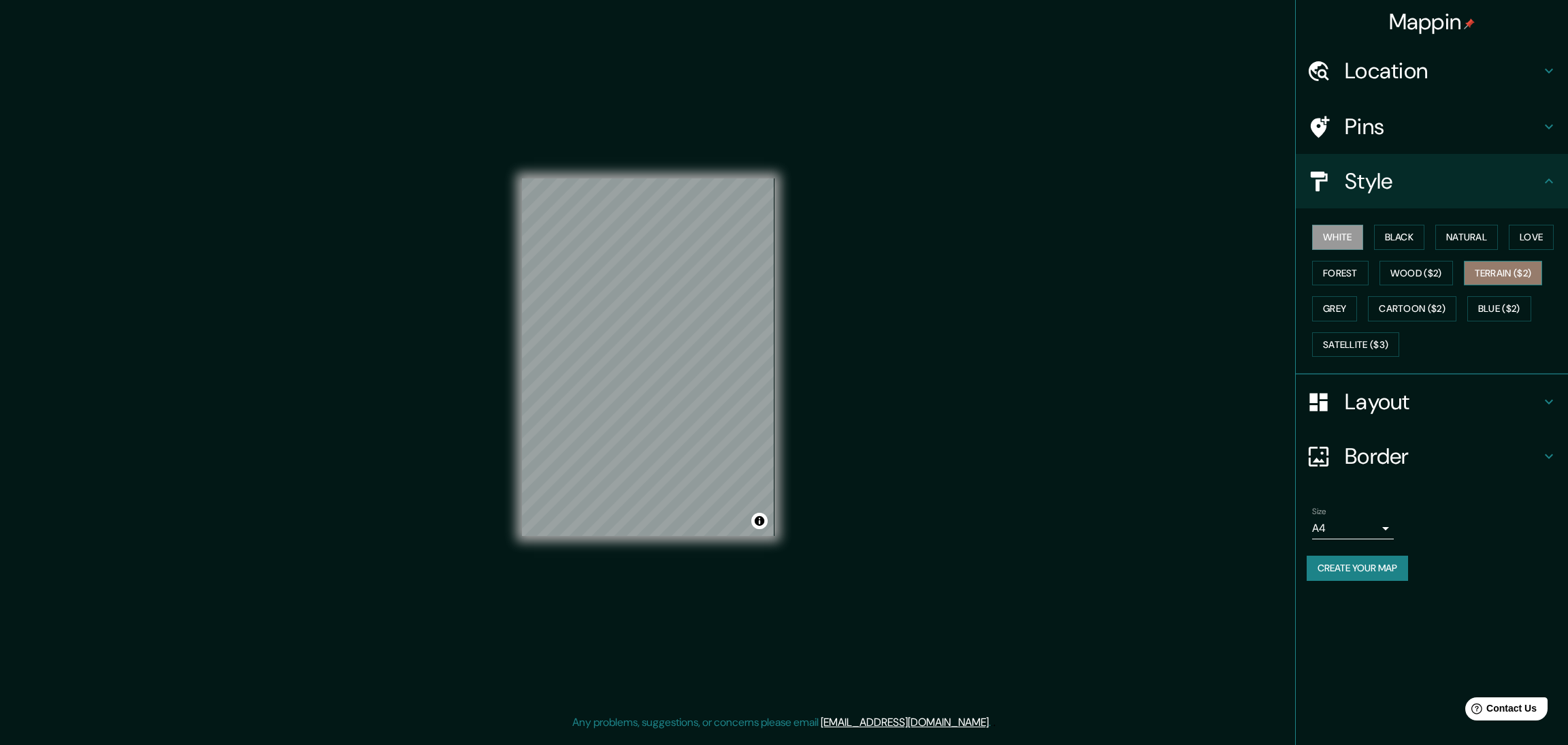
click at [827, 274] on button "Terrain ($2)" at bounding box center [1503, 274] width 79 height 25
click at [827, 316] on button "Cartoon ($2)" at bounding box center [1412, 308] width 89 height 25
click at [827, 318] on button "Blue ($2)" at bounding box center [1499, 308] width 64 height 25
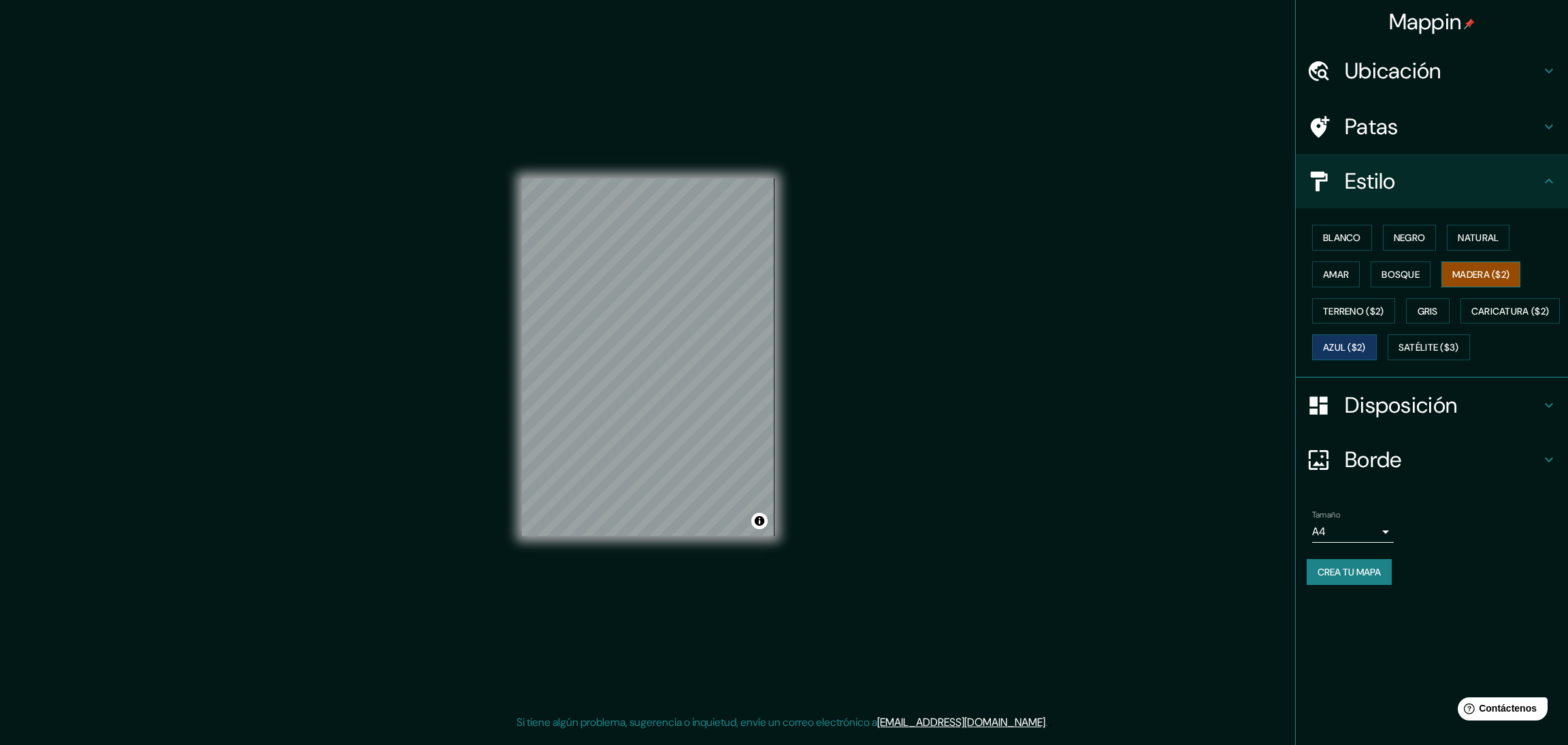
click at [827, 271] on button "Madera ($2)" at bounding box center [1481, 274] width 79 height 26
click at [827, 356] on font "Satélite ($3)" at bounding box center [1429, 347] width 61 height 17
click at [827, 62] on font "Ubicación" at bounding box center [1393, 70] width 96 height 28
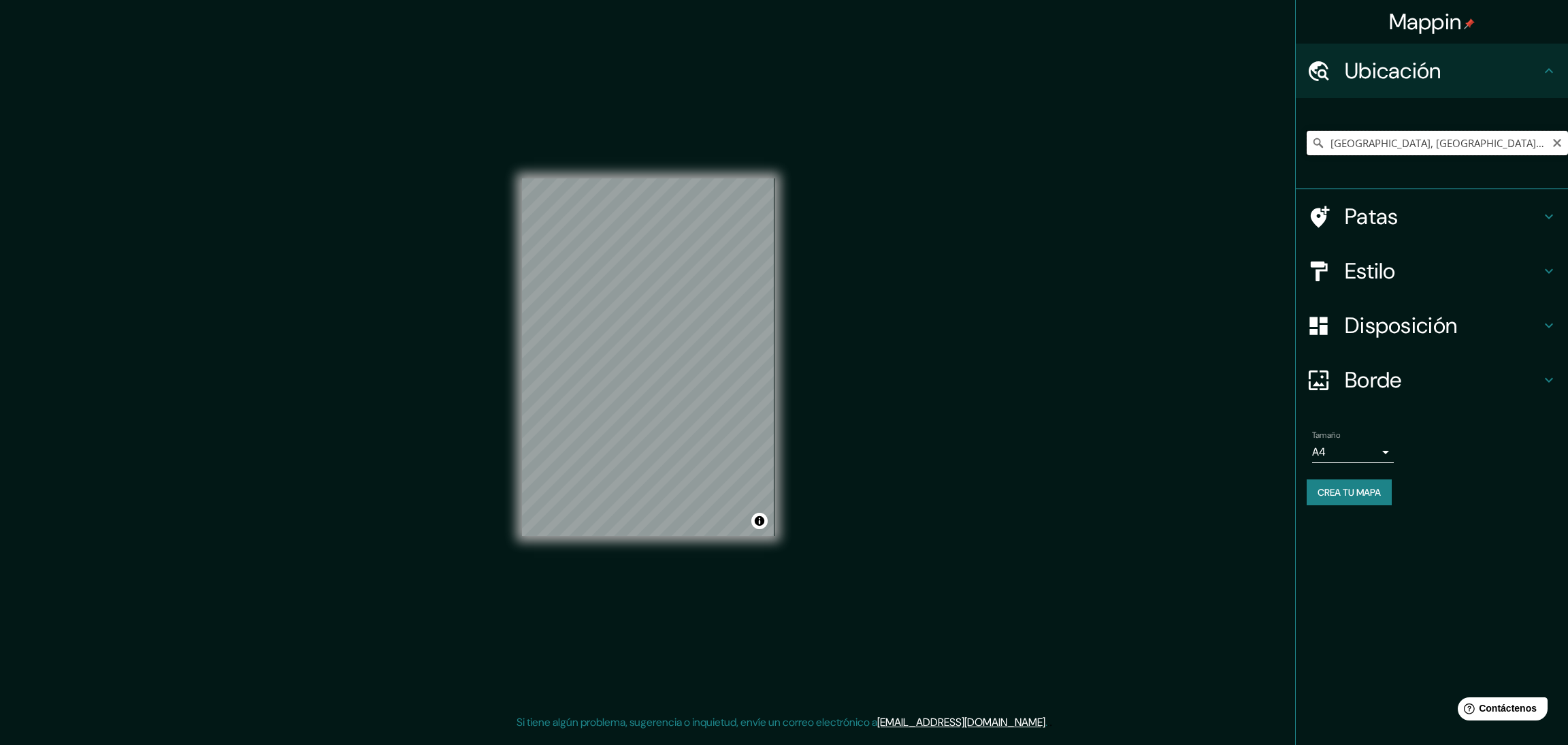
click at [827, 145] on input "[GEOGRAPHIC_DATA], [GEOGRAPHIC_DATA], [GEOGRAPHIC_DATA], [GEOGRAPHIC_DATA]" at bounding box center [1438, 142] width 262 height 25
